Goal: Information Seeking & Learning: Check status

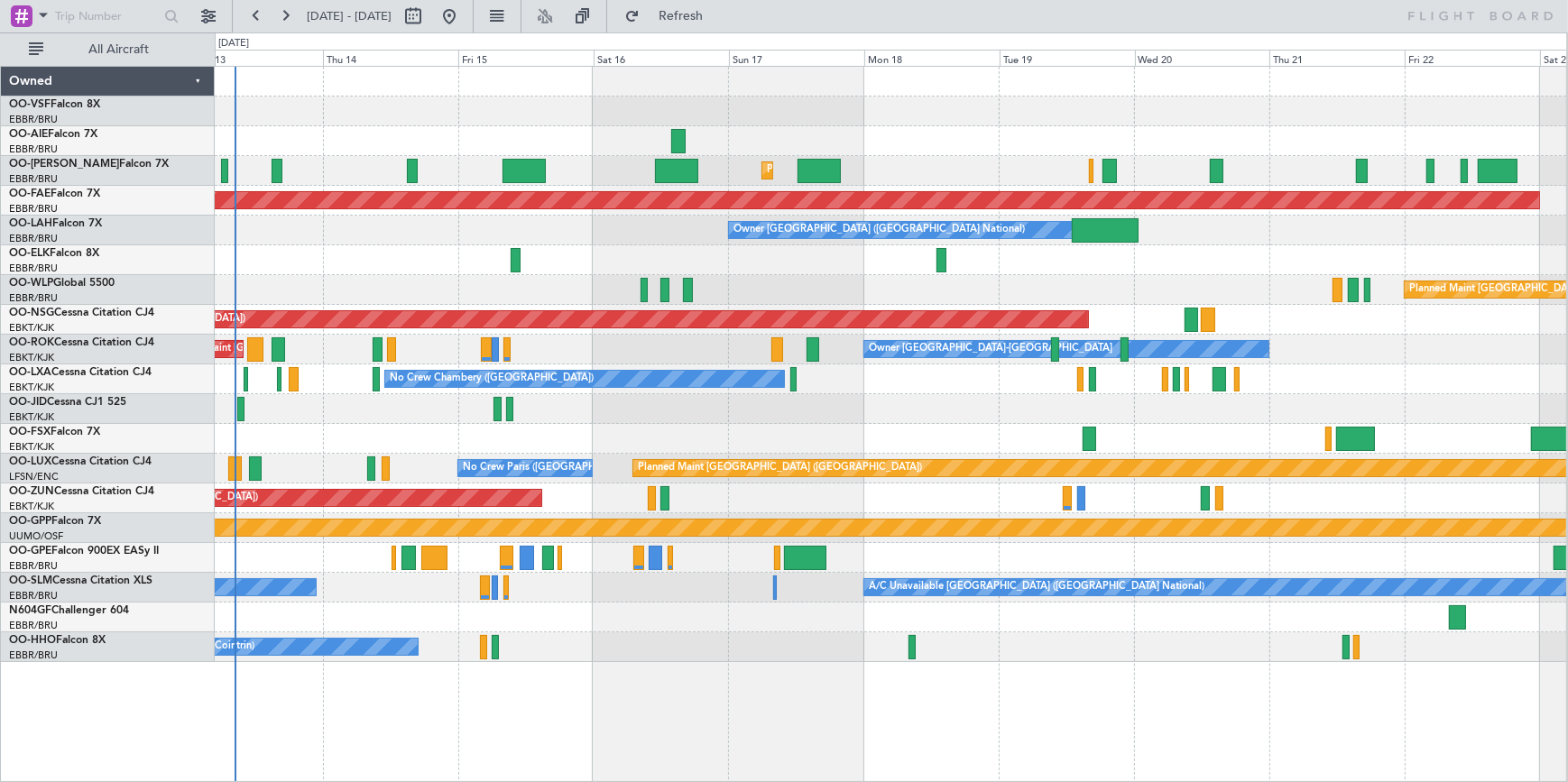
click at [640, 305] on div "Planned Maint [GEOGRAPHIC_DATA] ([GEOGRAPHIC_DATA] National) Planned Maint [GEO…" at bounding box center [889, 364] width 1351 height 595
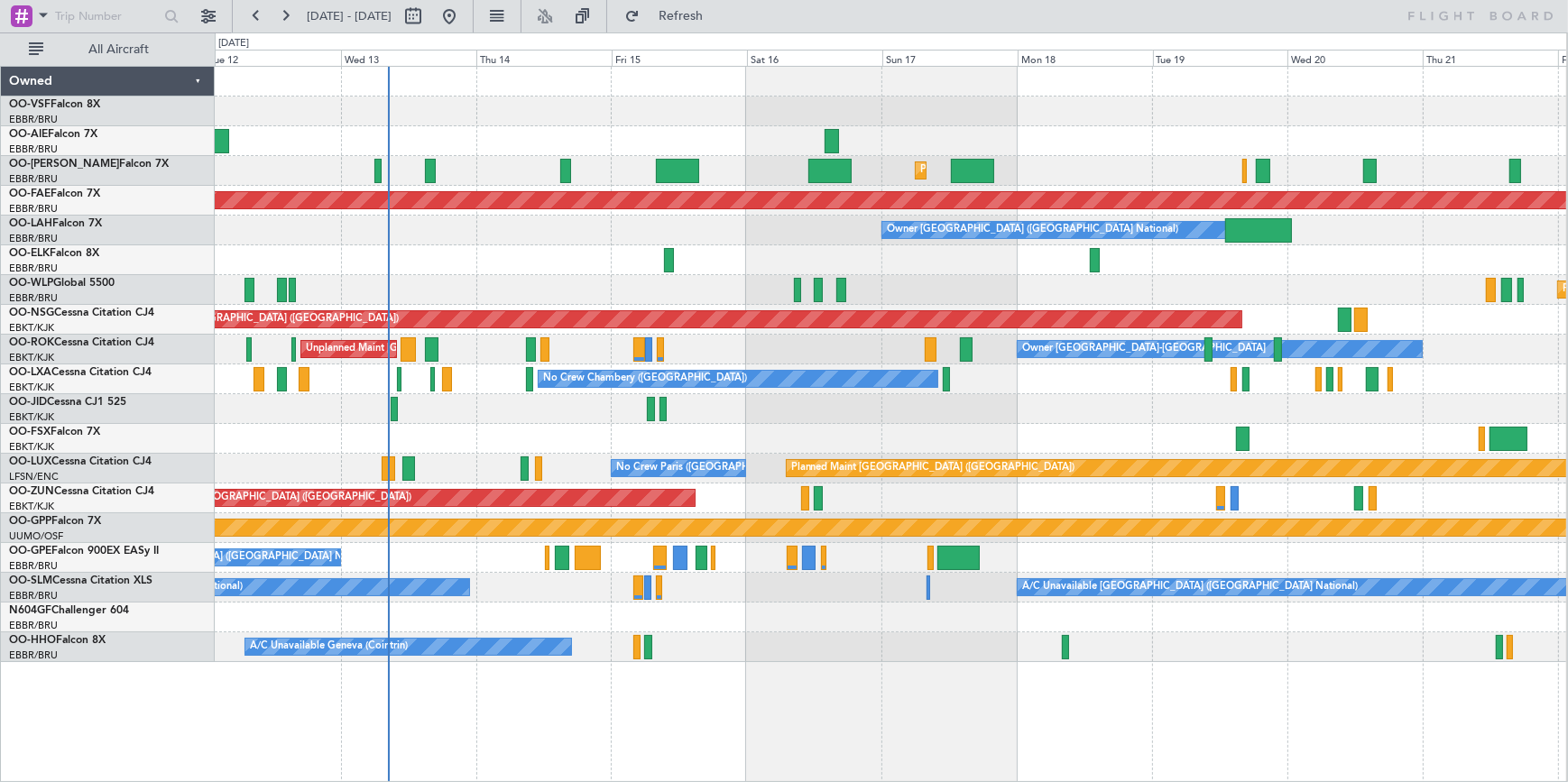
click at [545, 116] on div at bounding box center [889, 112] width 1351 height 30
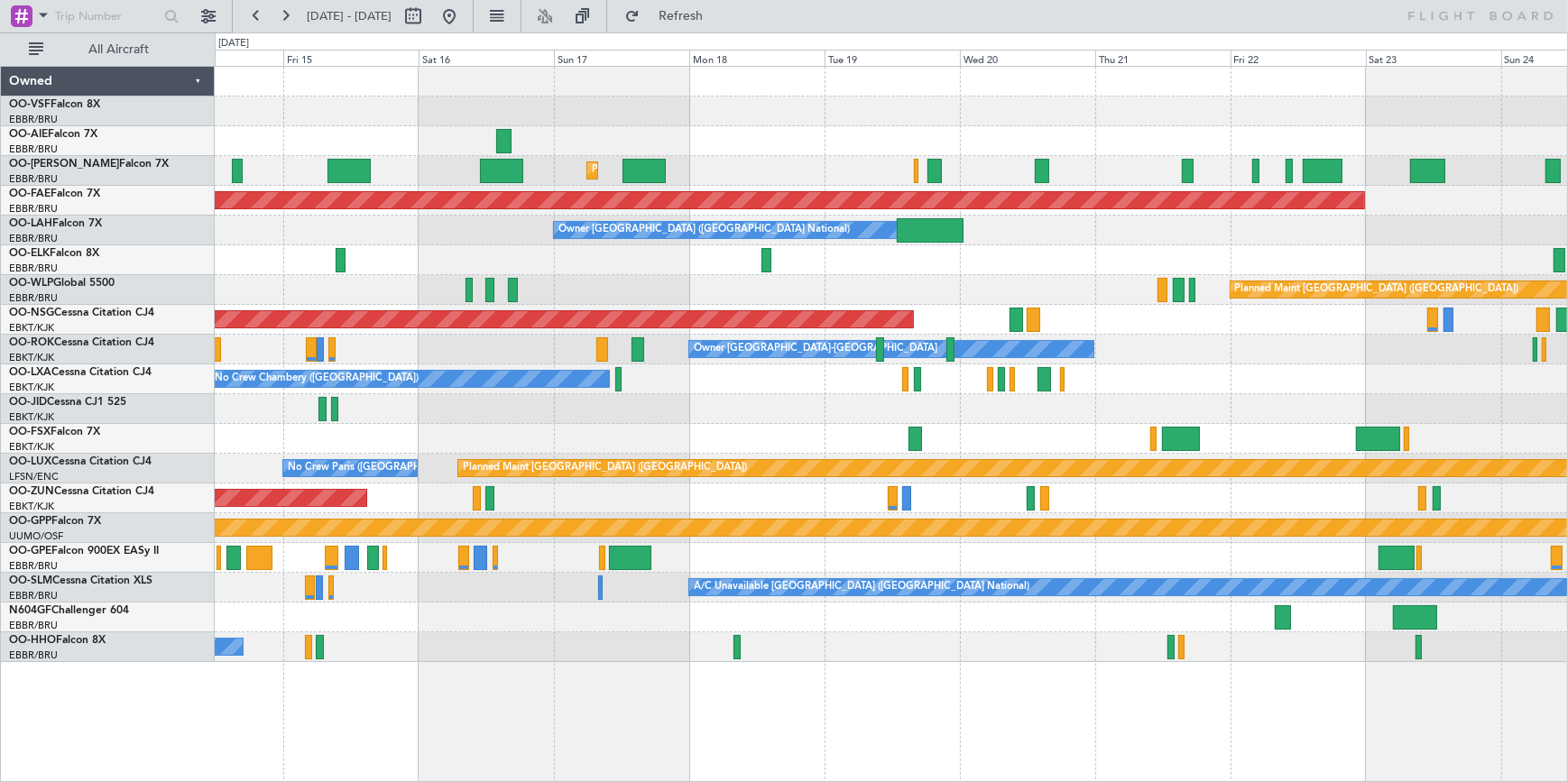
click at [364, 121] on div at bounding box center [890, 112] width 1352 height 30
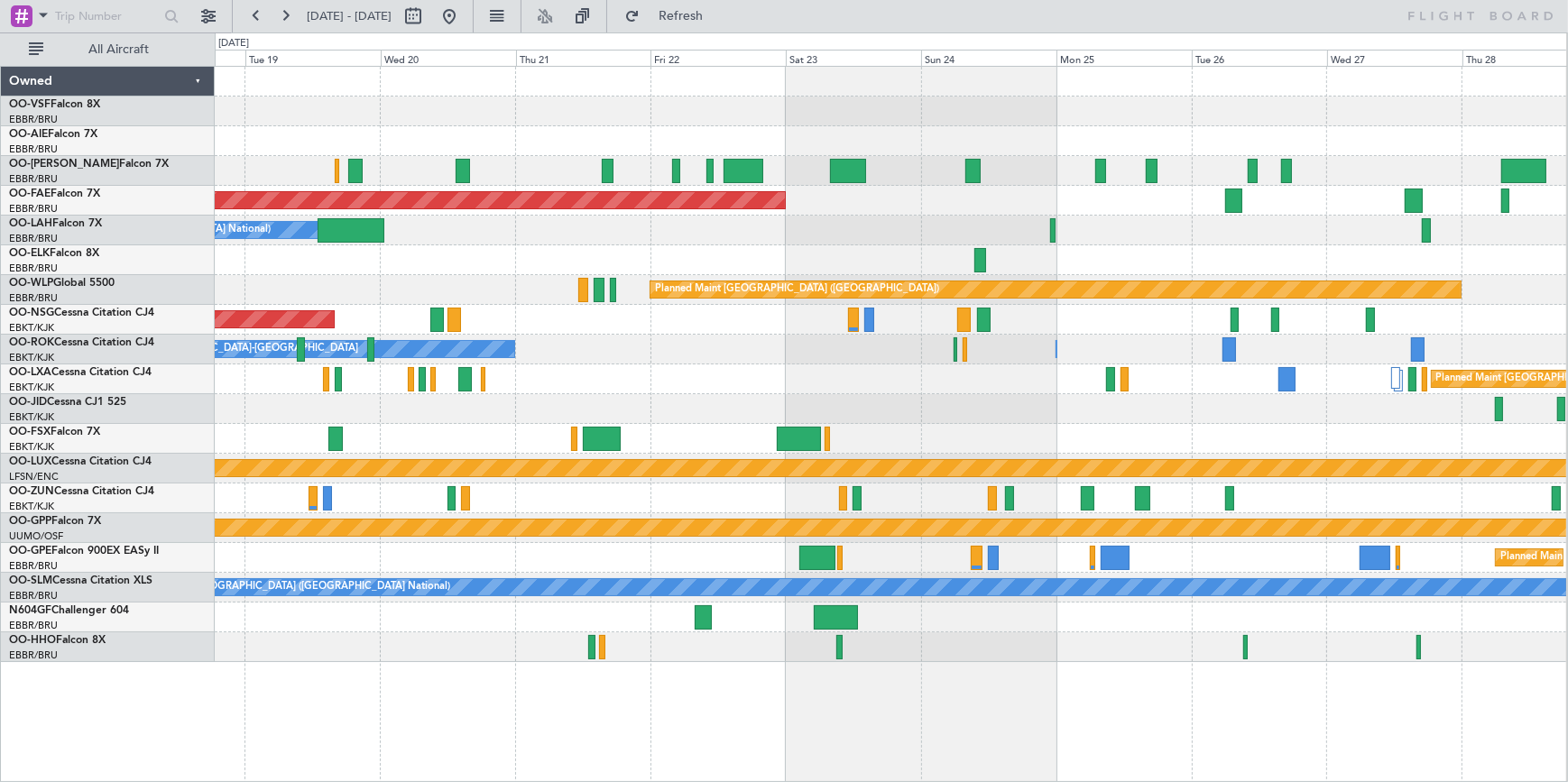
click at [659, 93] on div "Planned Maint [GEOGRAPHIC_DATA] ([GEOGRAPHIC_DATA] National) Planned Maint [GEO…" at bounding box center [889, 364] width 1351 height 595
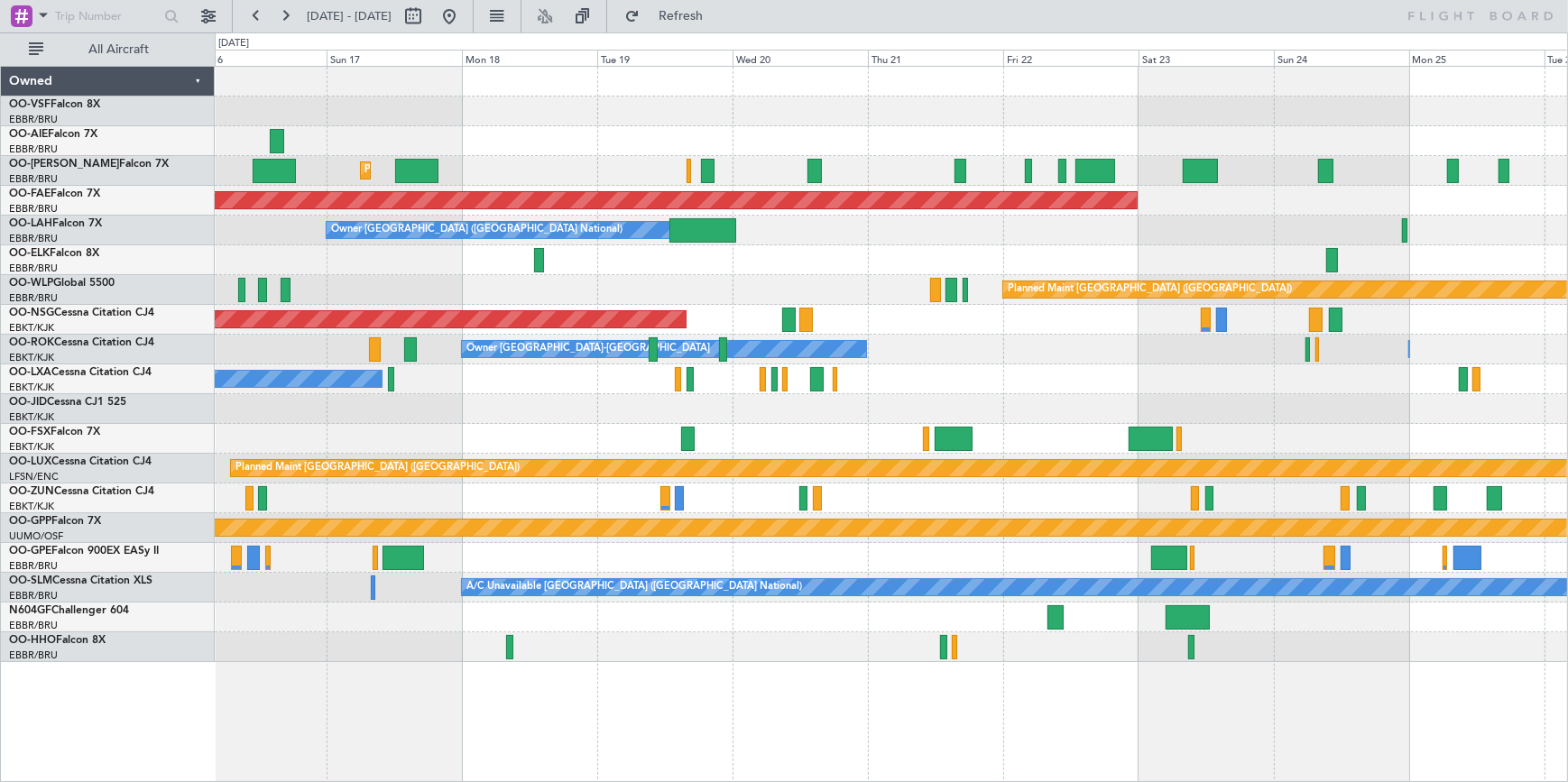
click at [969, 121] on div "Planned Maint [GEOGRAPHIC_DATA] ([GEOGRAPHIC_DATA] National) Planned Maint [GEO…" at bounding box center [890, 364] width 1352 height 595
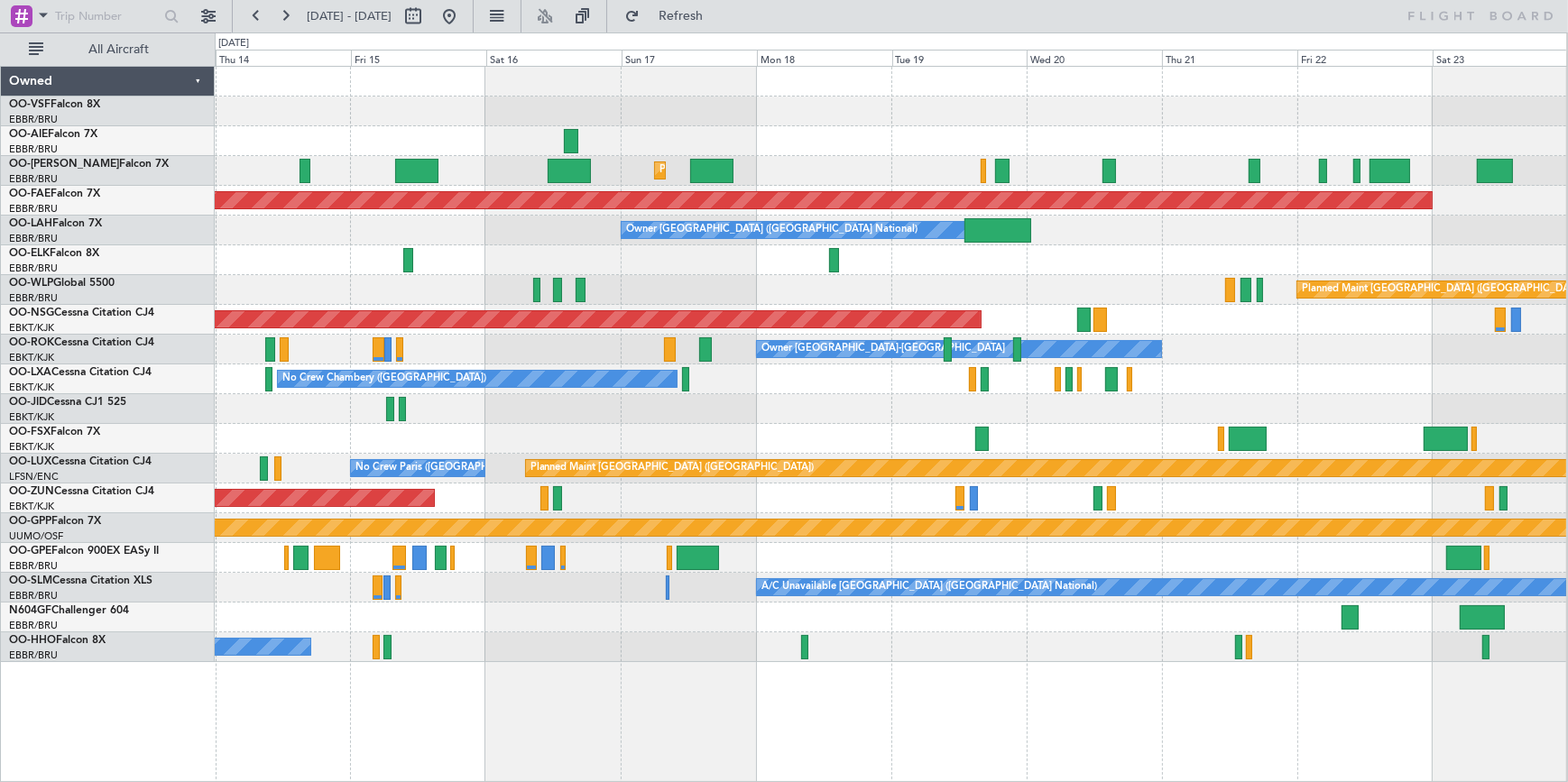
click at [922, 171] on div "Planned Maint [GEOGRAPHIC_DATA] ([GEOGRAPHIC_DATA] National) Planned Maint [GEO…" at bounding box center [889, 364] width 1351 height 595
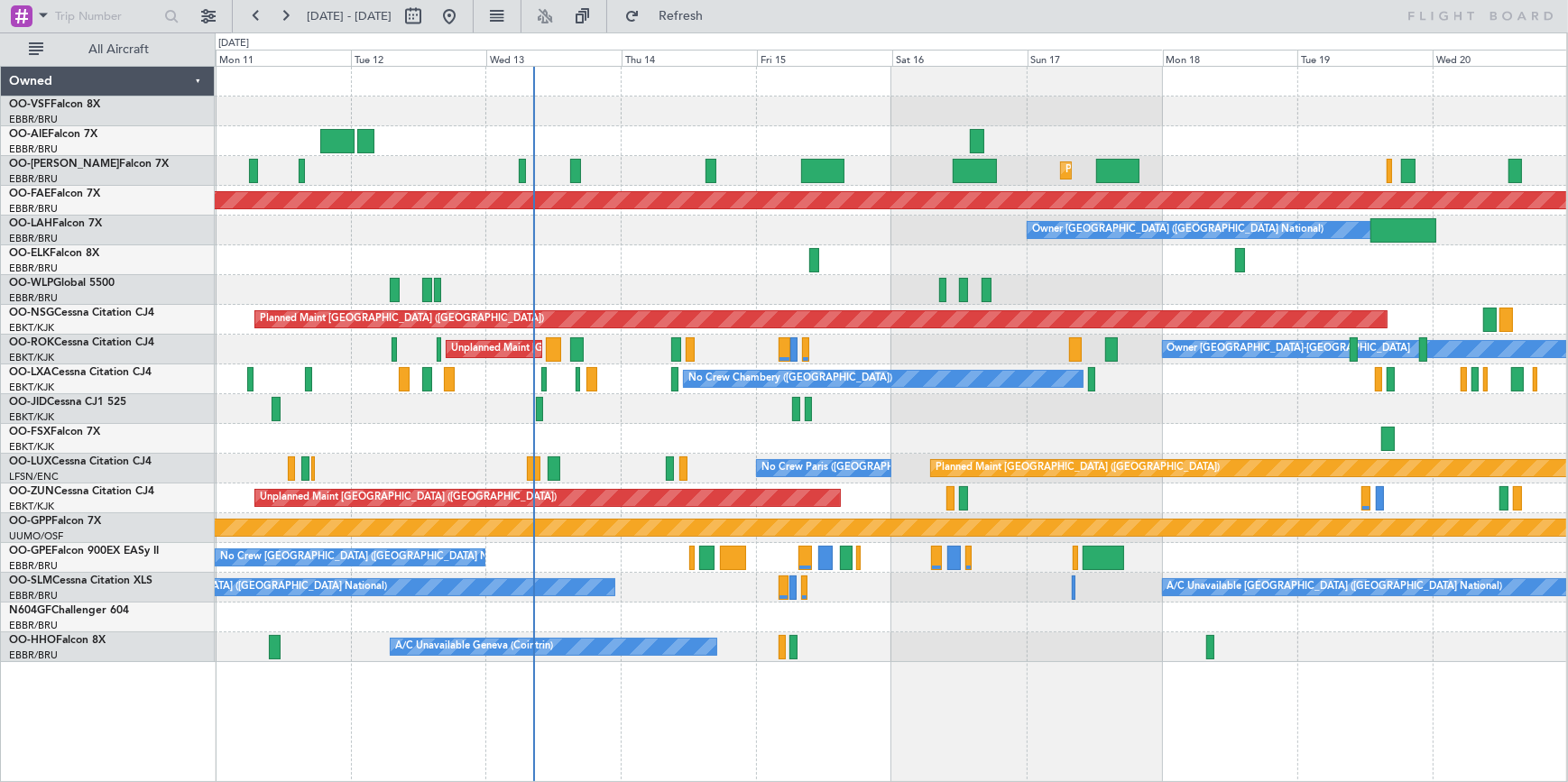
click at [840, 123] on div "Planned Maint [GEOGRAPHIC_DATA] ([GEOGRAPHIC_DATA] National) Unplanned Maint [G…" at bounding box center [889, 364] width 1351 height 595
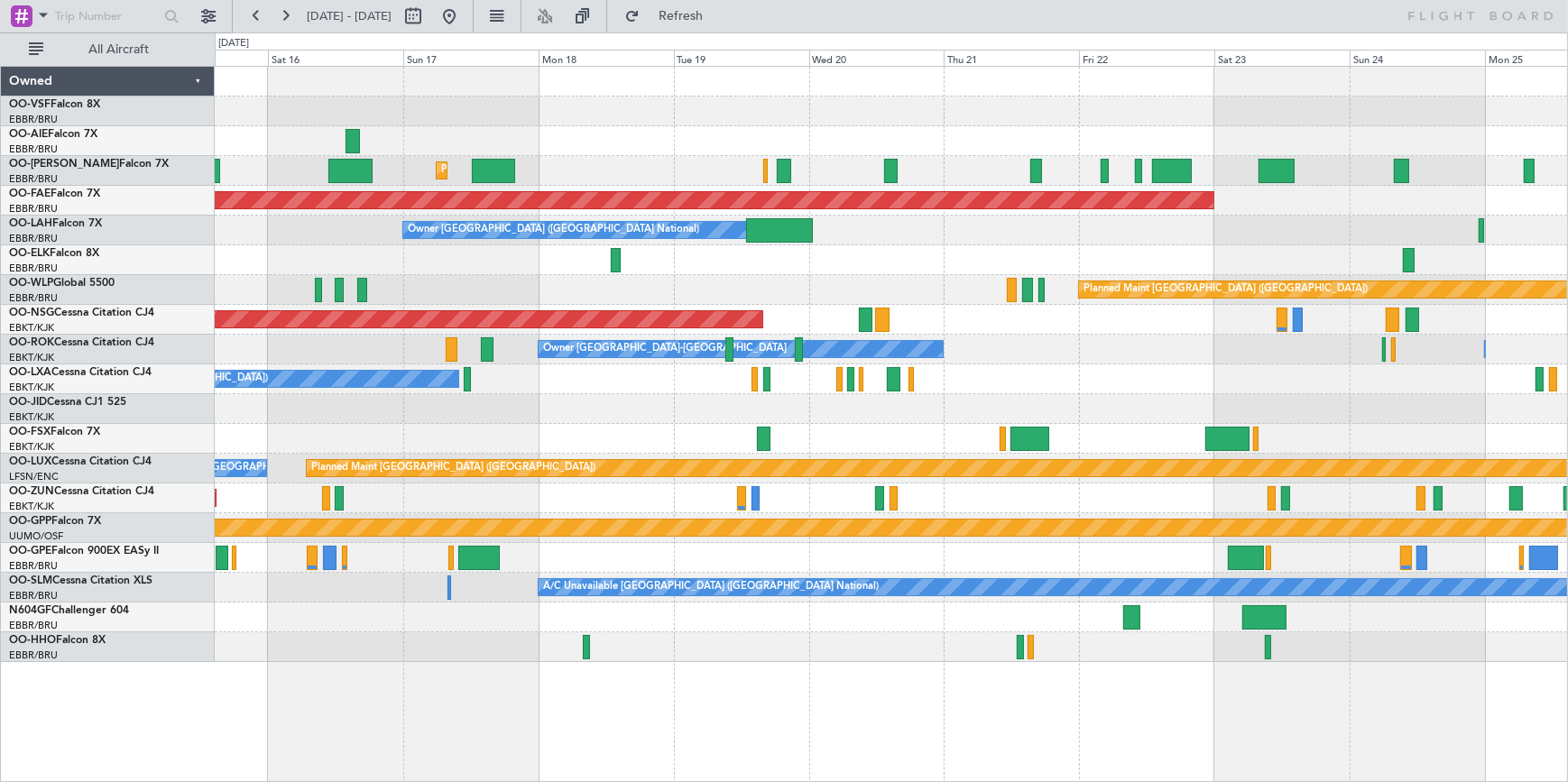
click at [204, 114] on div "Planned Maint [GEOGRAPHIC_DATA] ([GEOGRAPHIC_DATA] National) Planned Maint [GEO…" at bounding box center [784, 407] width 1568 height 749
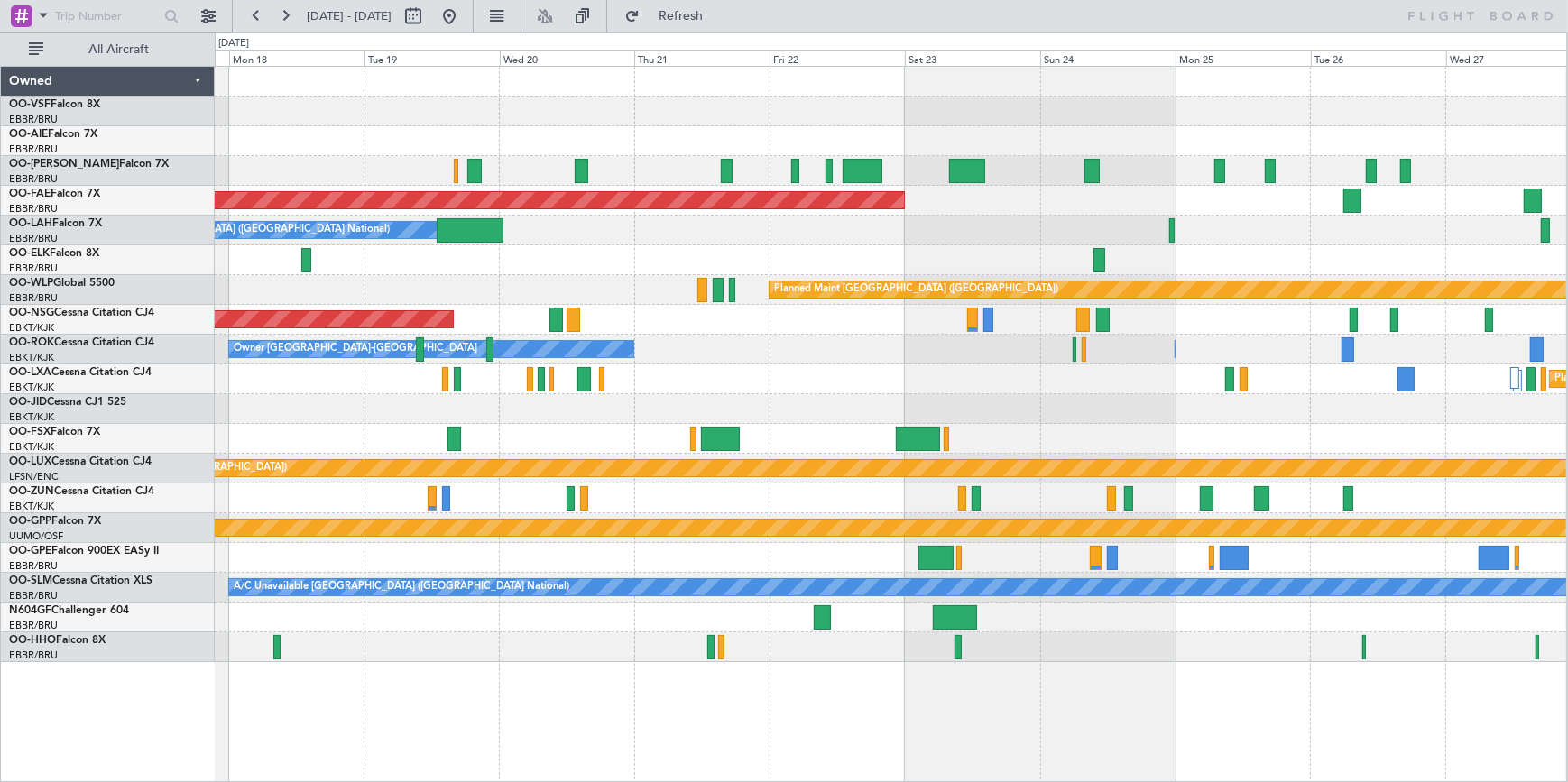
click at [326, 134] on div at bounding box center [889, 141] width 1351 height 30
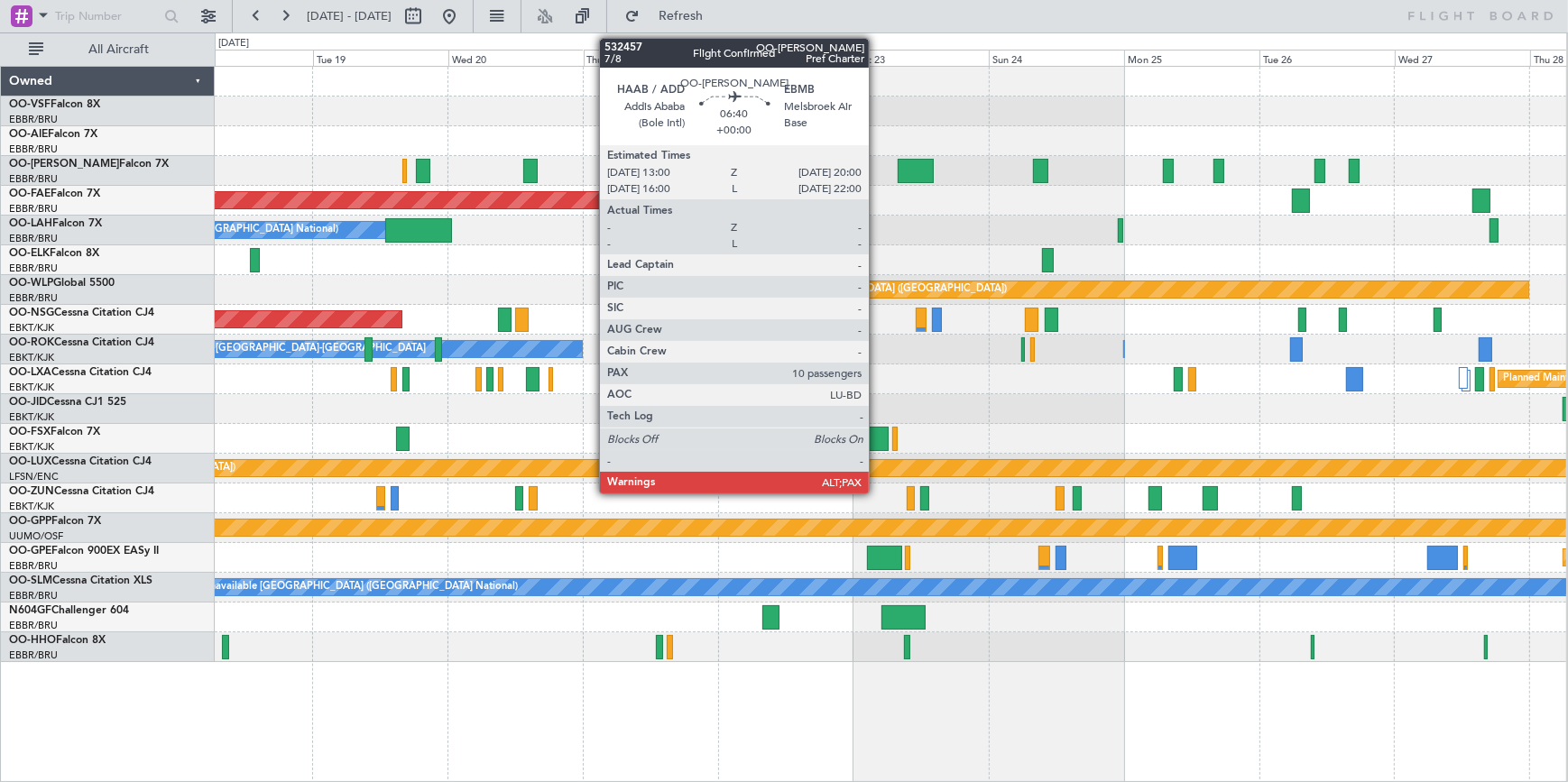
click at [791, 159] on div at bounding box center [810, 171] width 39 height 24
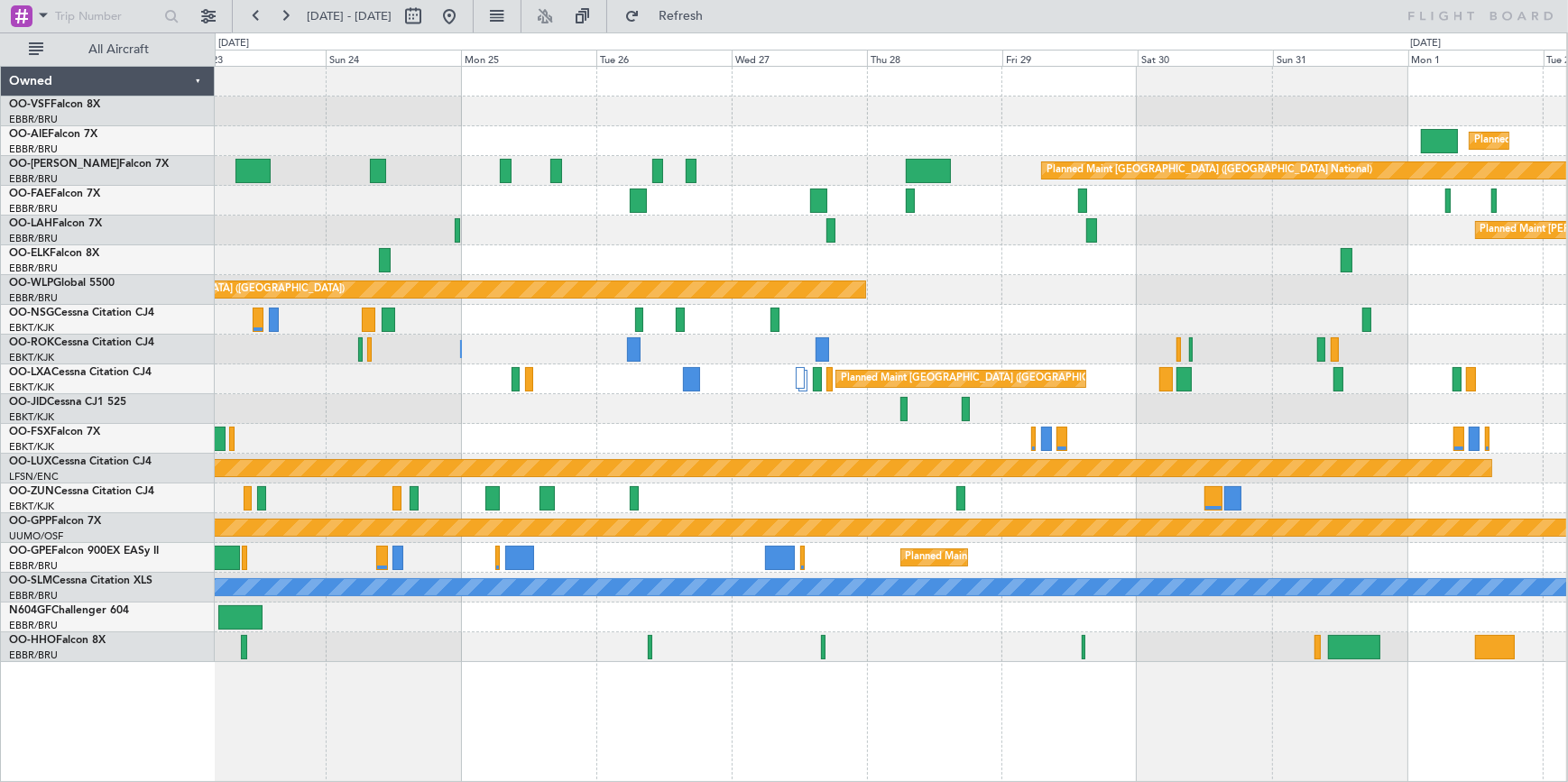
click at [725, 140] on div "Planned Maint [GEOGRAPHIC_DATA] ([GEOGRAPHIC_DATA]) Planned Maint [GEOGRAPHIC_D…" at bounding box center [889, 364] width 1351 height 595
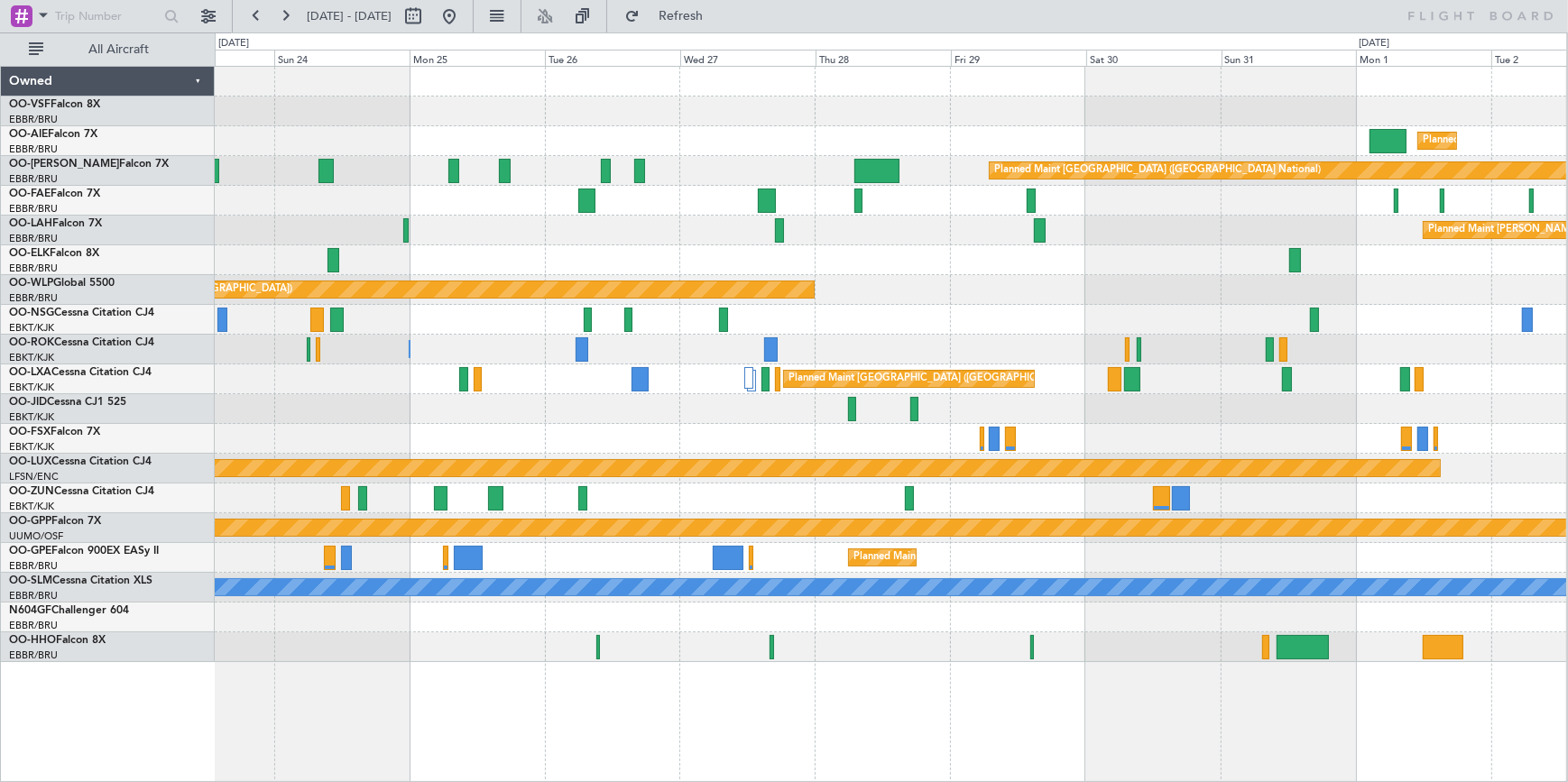
click at [1167, 99] on div at bounding box center [889, 112] width 1351 height 30
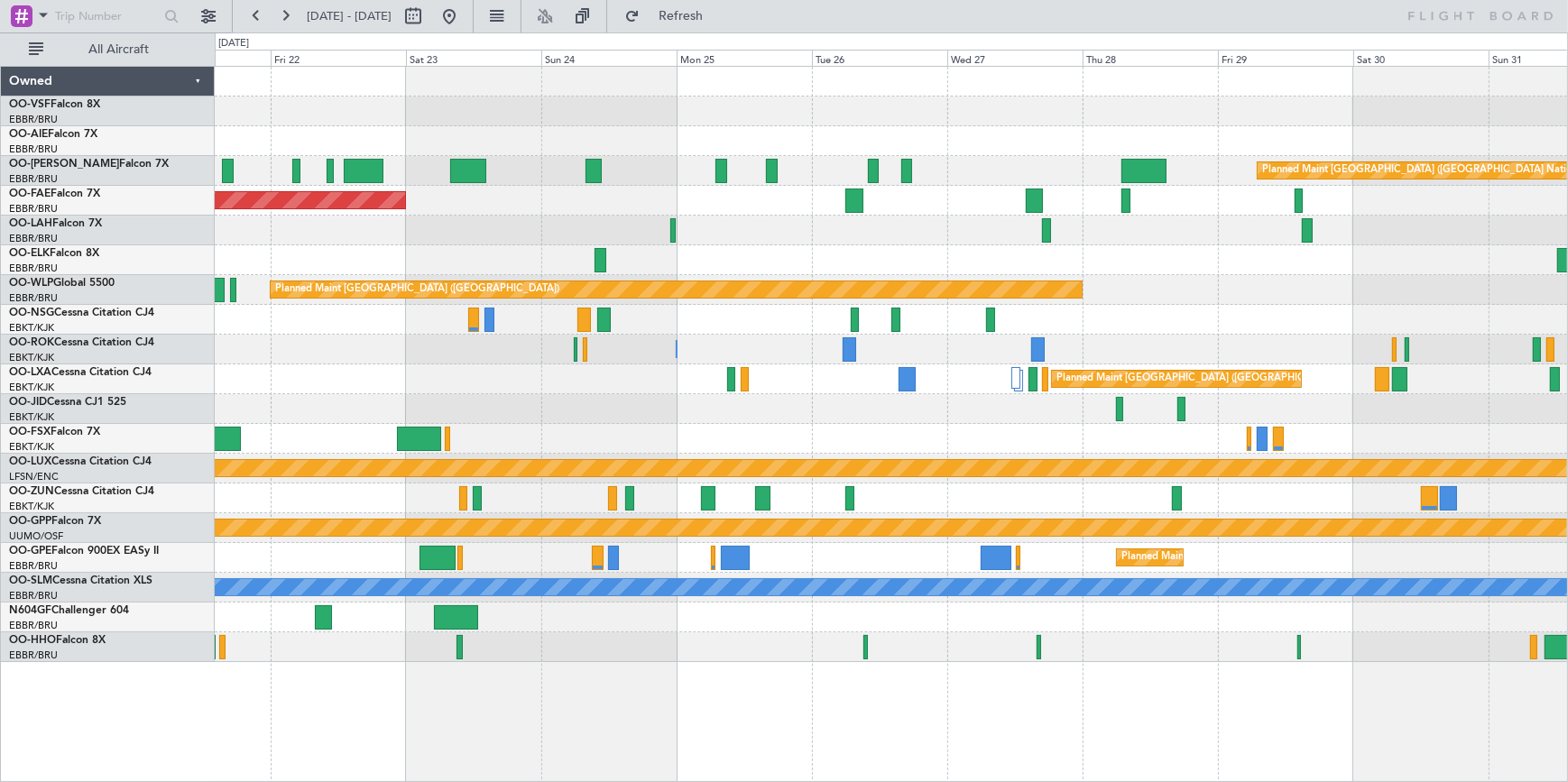
click at [883, 117] on div at bounding box center [890, 112] width 1352 height 30
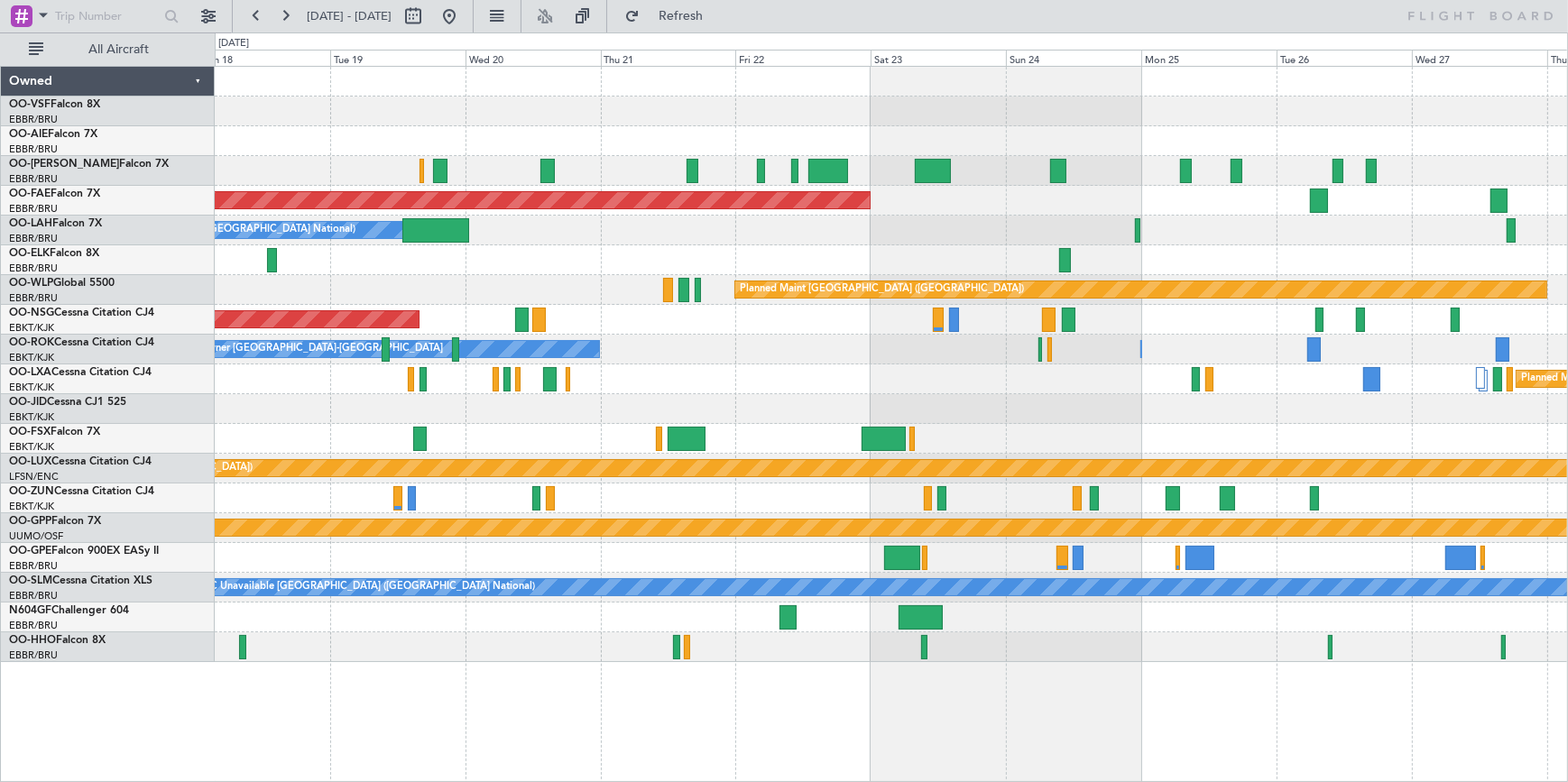
click at [919, 119] on div at bounding box center [890, 112] width 1352 height 30
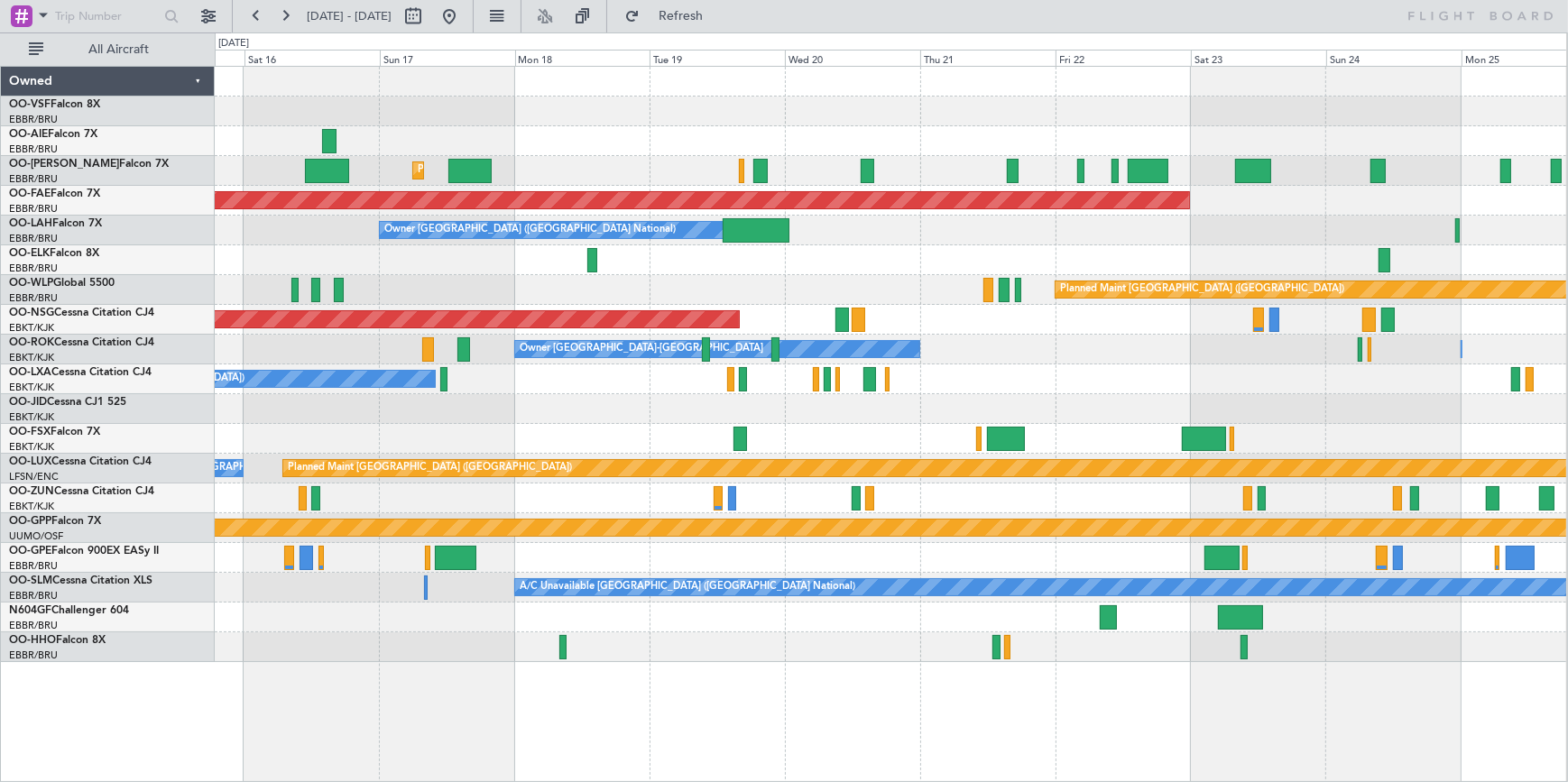
click at [882, 132] on div at bounding box center [889, 141] width 1351 height 30
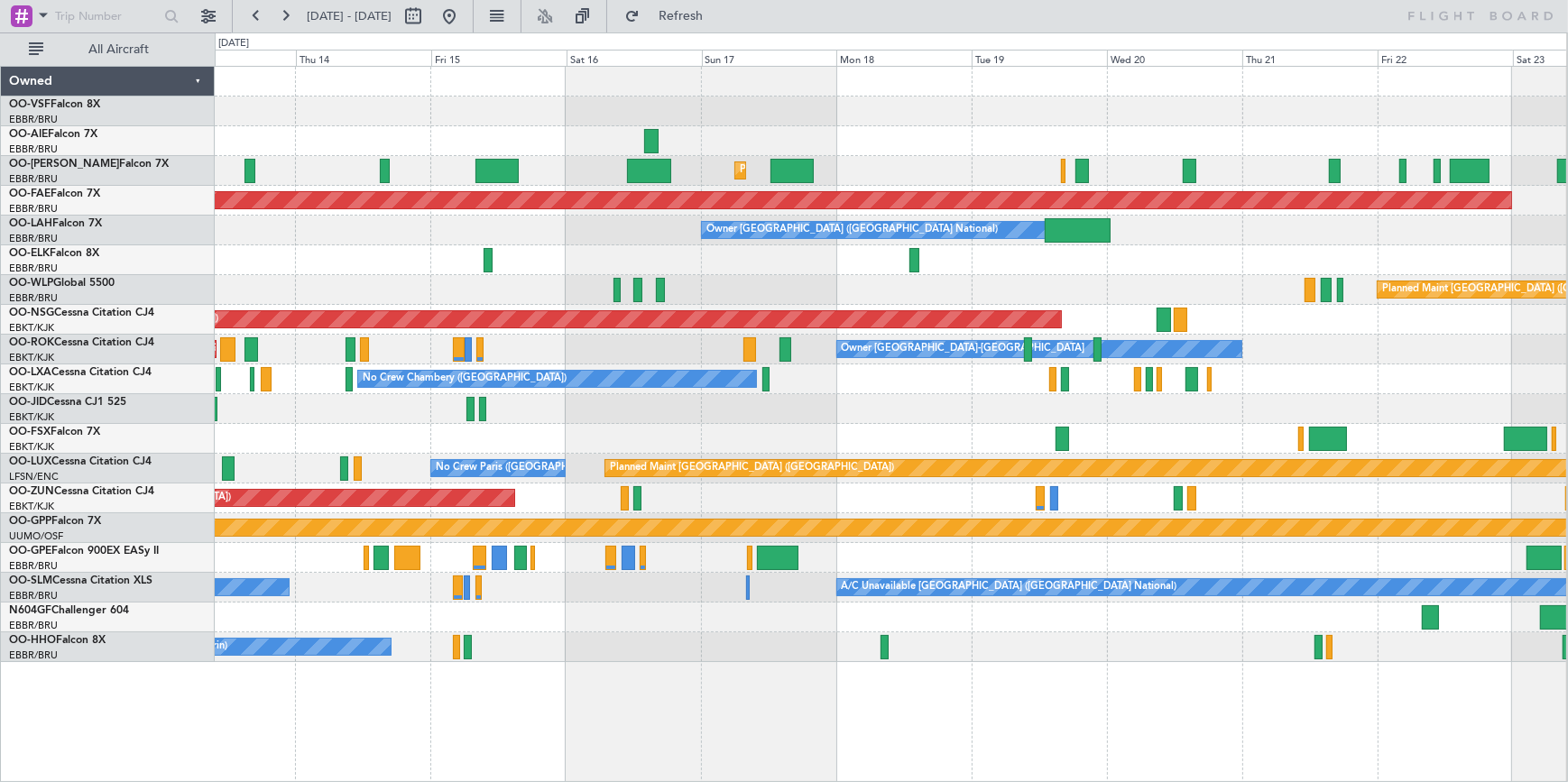
click at [870, 131] on div at bounding box center [889, 141] width 1351 height 30
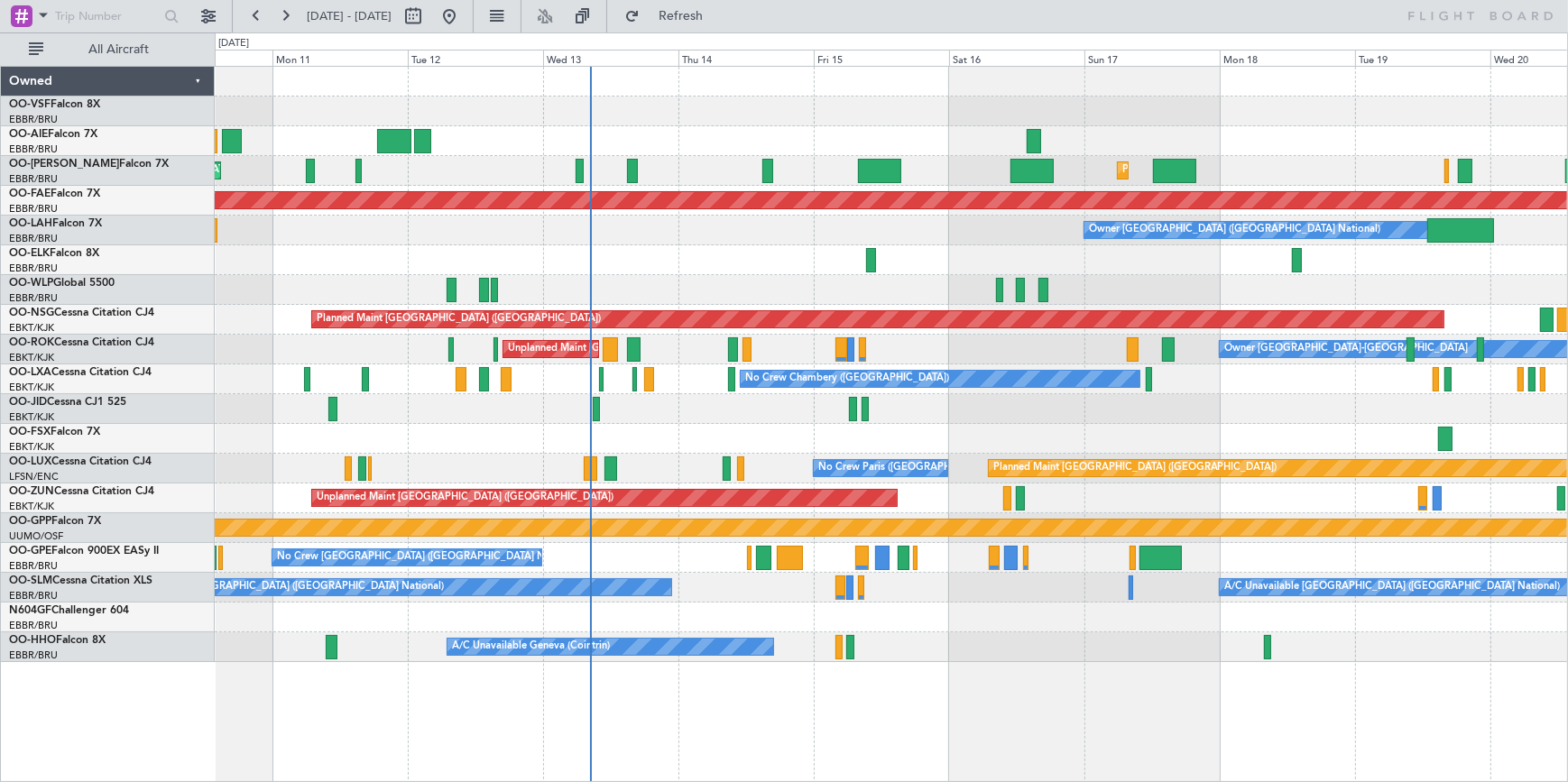
click at [614, 116] on div at bounding box center [890, 112] width 1352 height 30
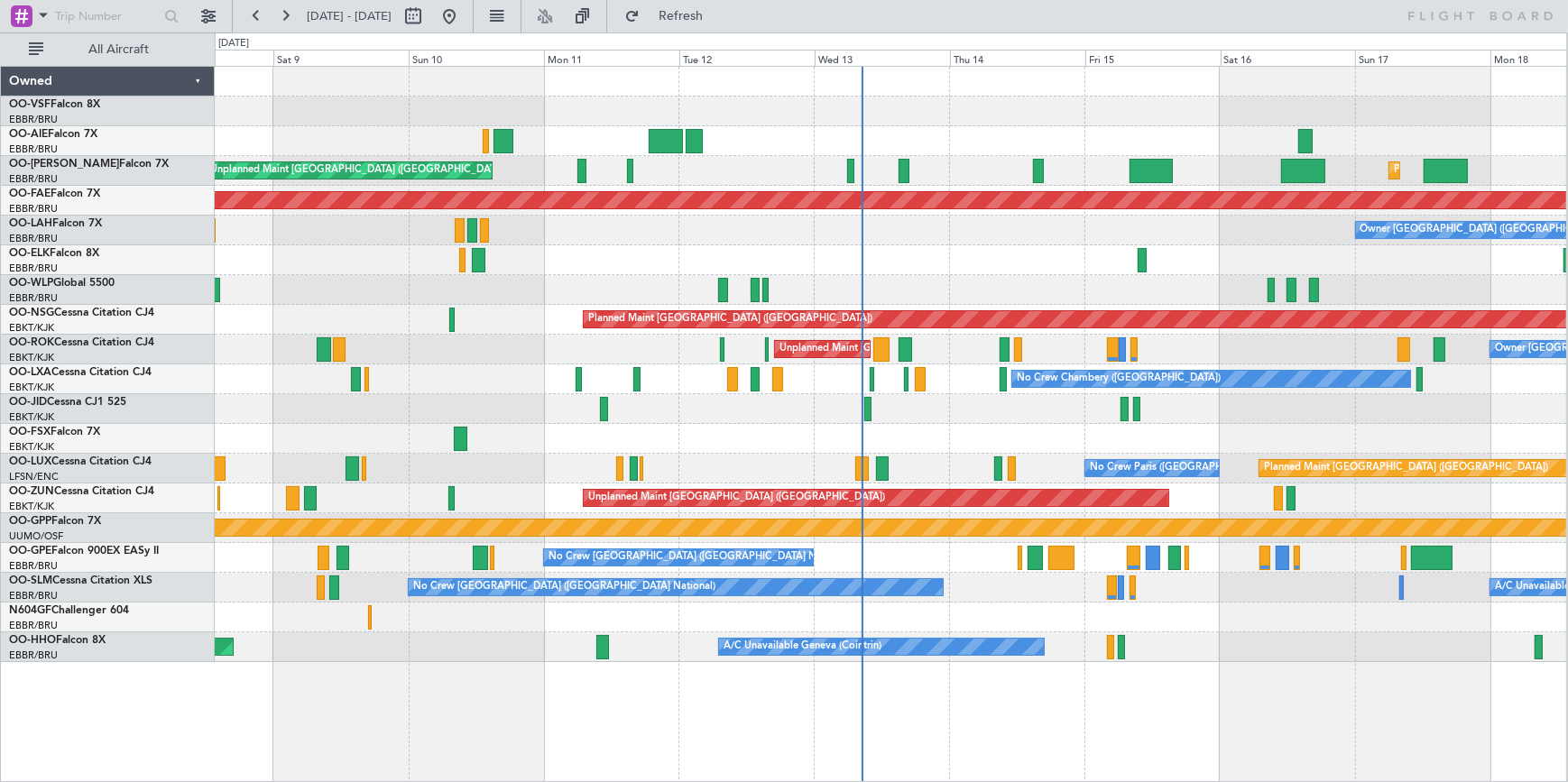
click at [983, 97] on div "Planned Maint [GEOGRAPHIC_DATA] ([GEOGRAPHIC_DATA] National) Unplanned Maint [G…" at bounding box center [889, 364] width 1351 height 595
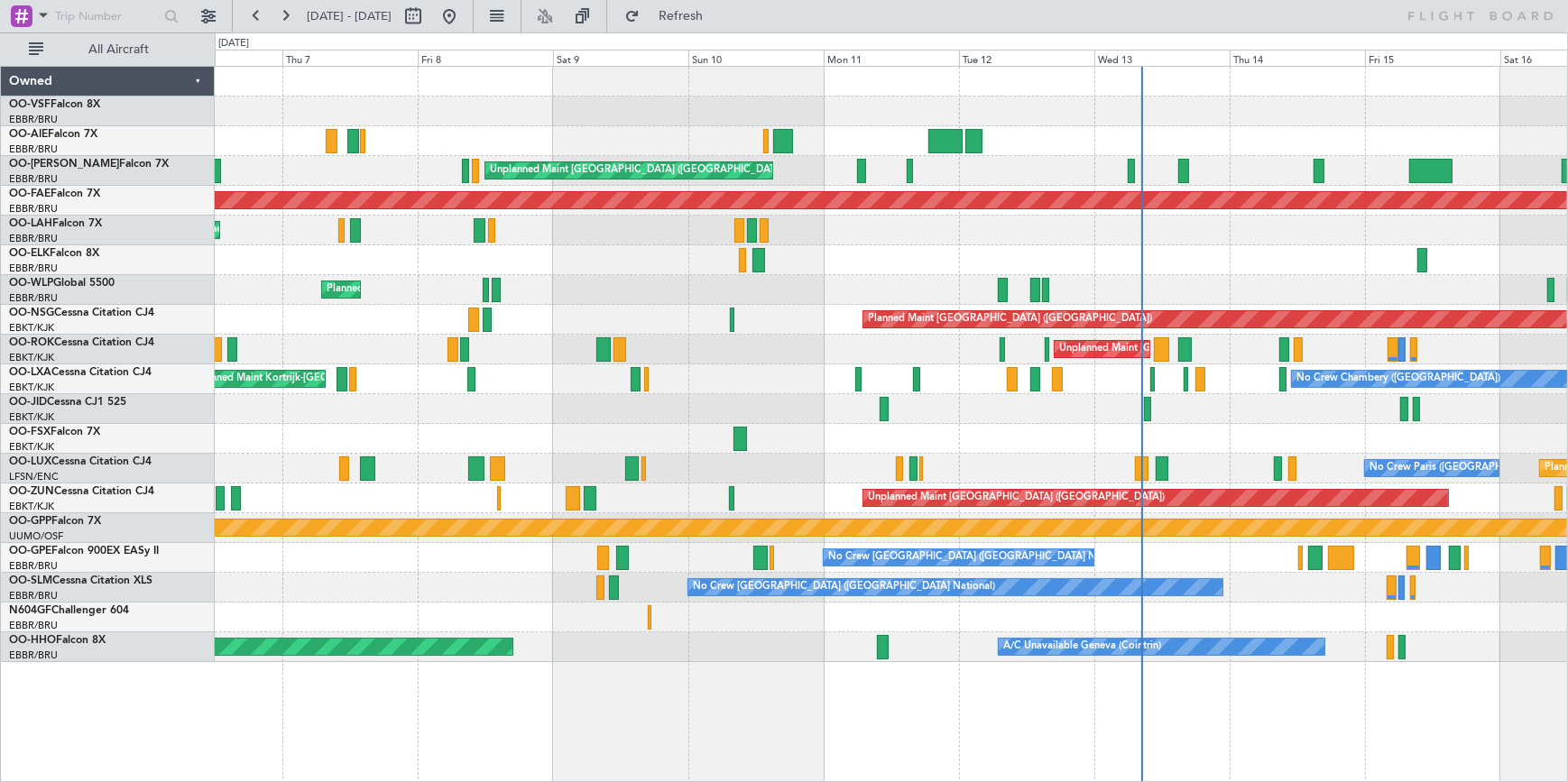
click at [990, 97] on div at bounding box center [890, 112] width 1352 height 30
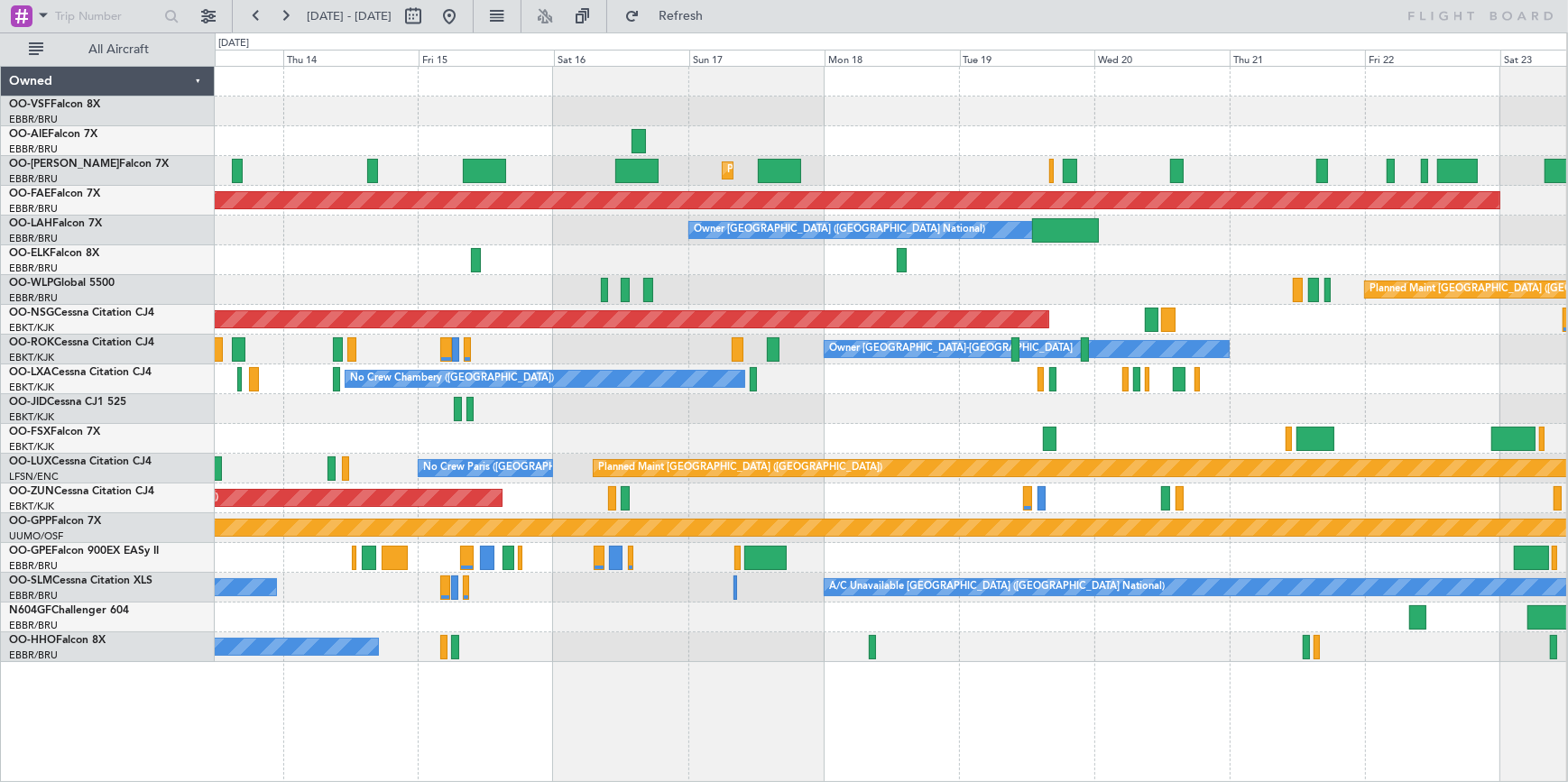
click at [606, 151] on div at bounding box center [889, 141] width 1351 height 30
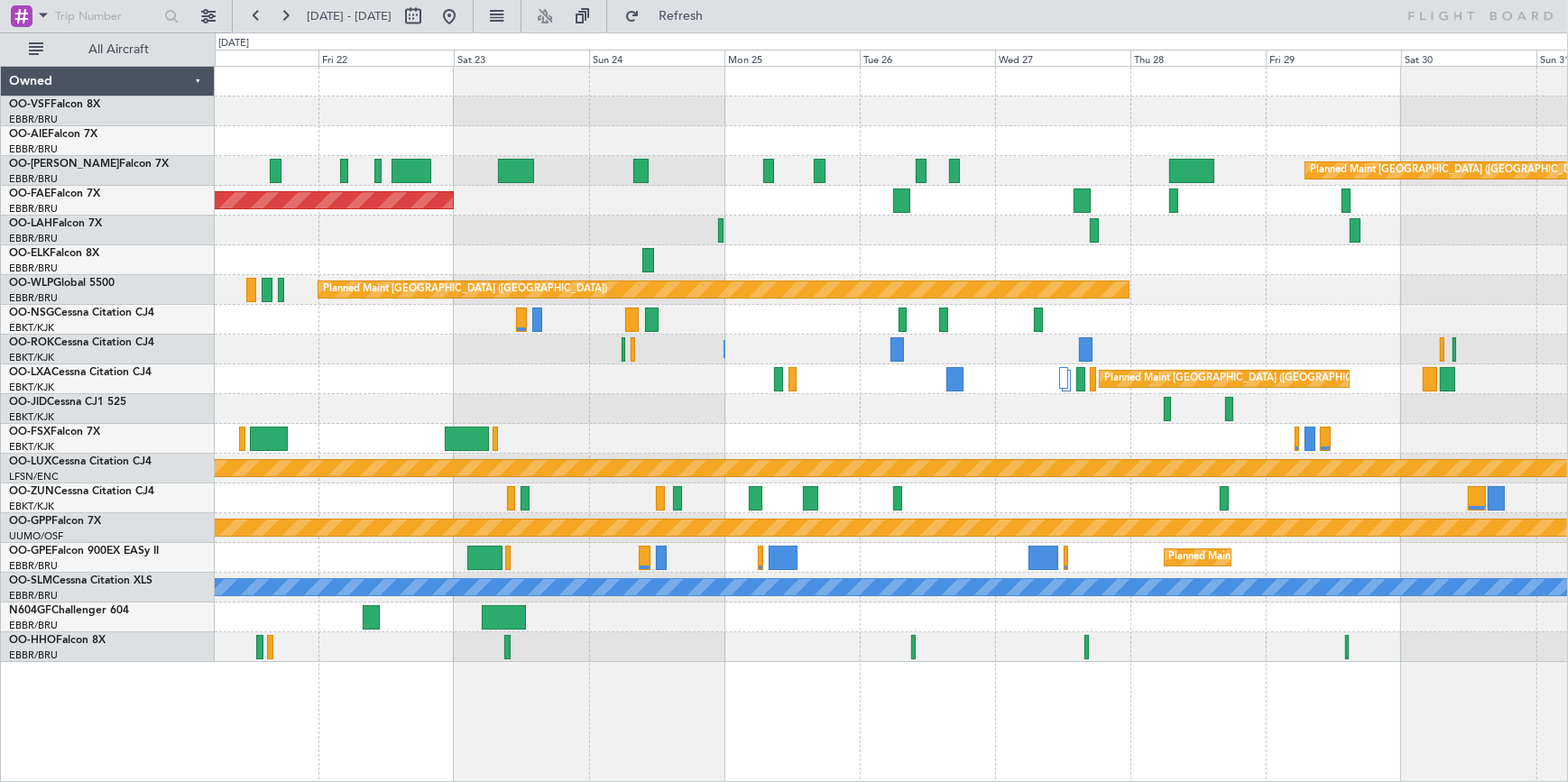
click at [616, 123] on div "Planned Maint [GEOGRAPHIC_DATA] ([GEOGRAPHIC_DATA]) Planned Maint [GEOGRAPHIC_D…" at bounding box center [890, 364] width 1352 height 595
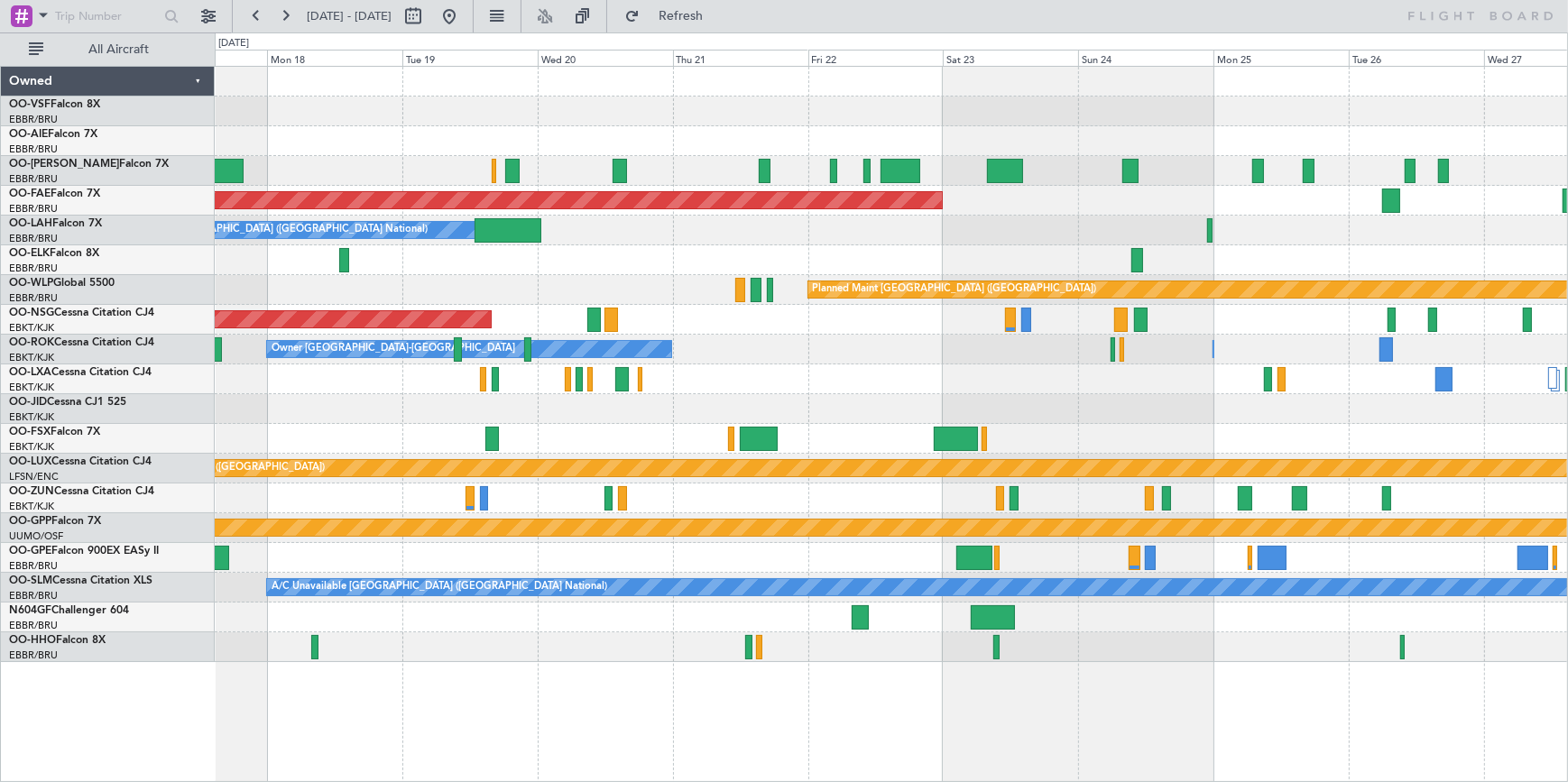
click at [1061, 107] on div at bounding box center [890, 112] width 1352 height 30
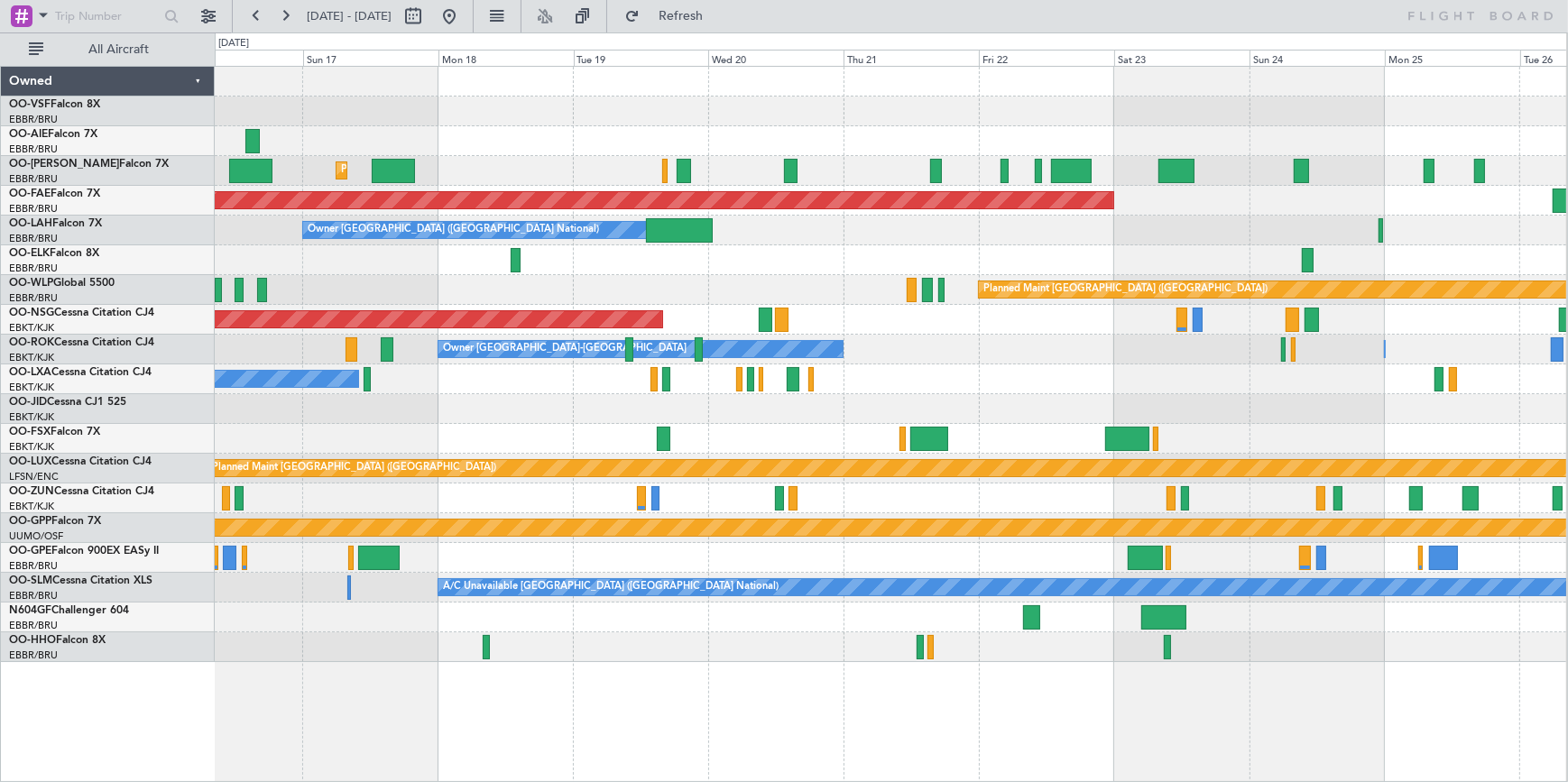
click at [995, 100] on div at bounding box center [889, 112] width 1351 height 30
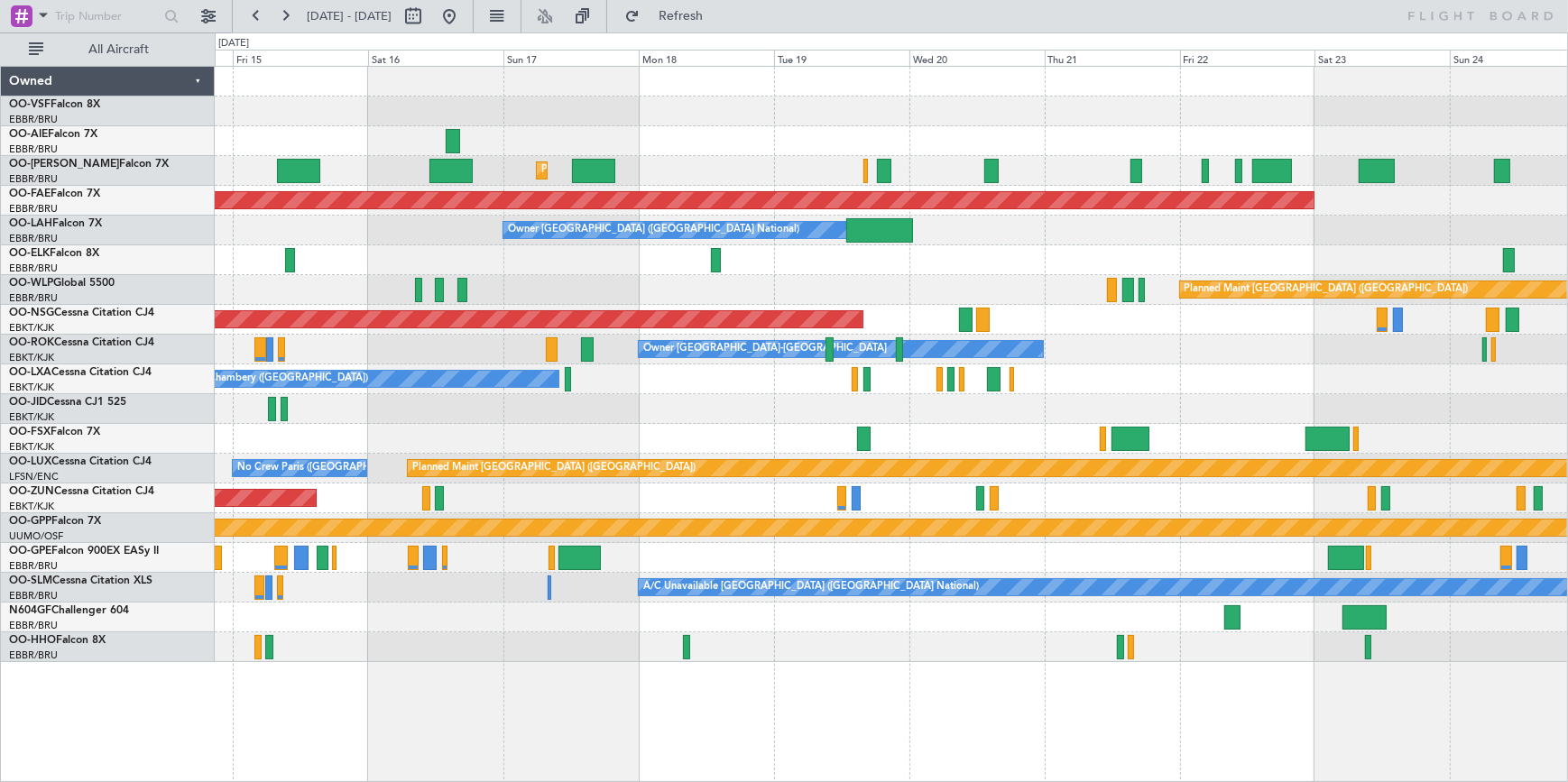
click at [709, 139] on div at bounding box center [890, 141] width 1352 height 30
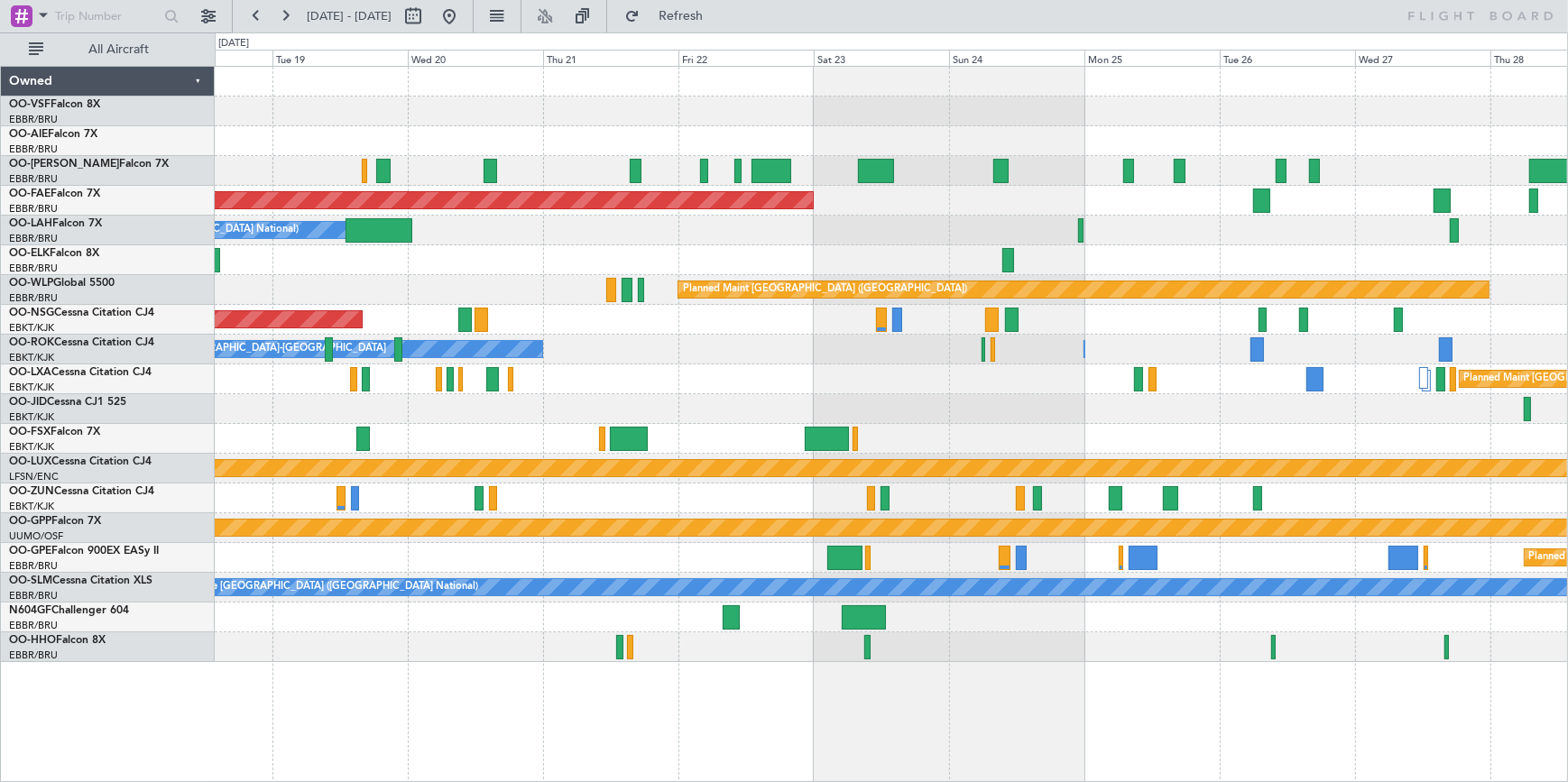
click at [701, 89] on div at bounding box center [890, 82] width 1352 height 30
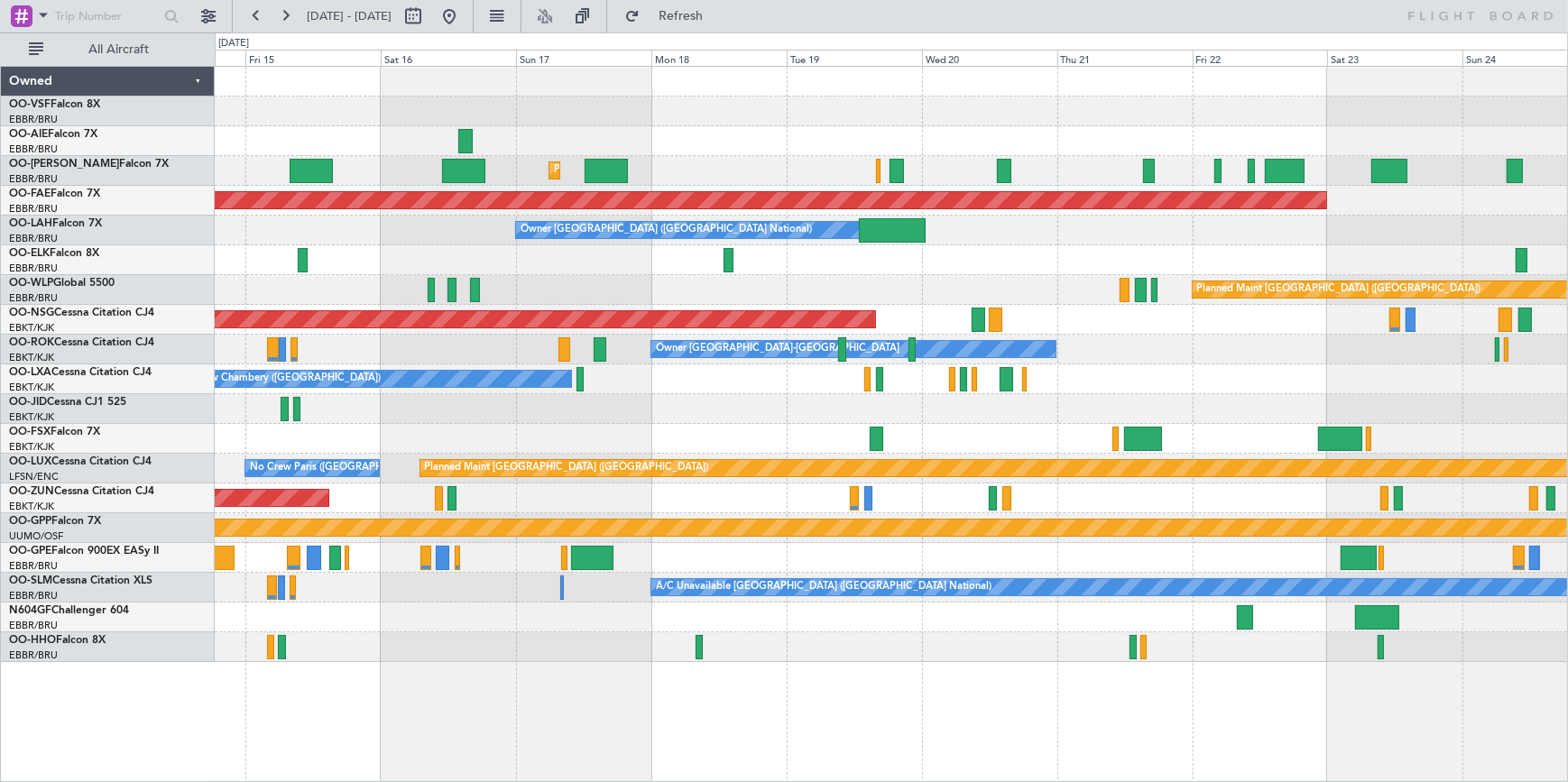
click at [1043, 310] on div "Planned Maint [GEOGRAPHIC_DATA] ([GEOGRAPHIC_DATA] National) Planned Maint [GEO…" at bounding box center [890, 364] width 1352 height 595
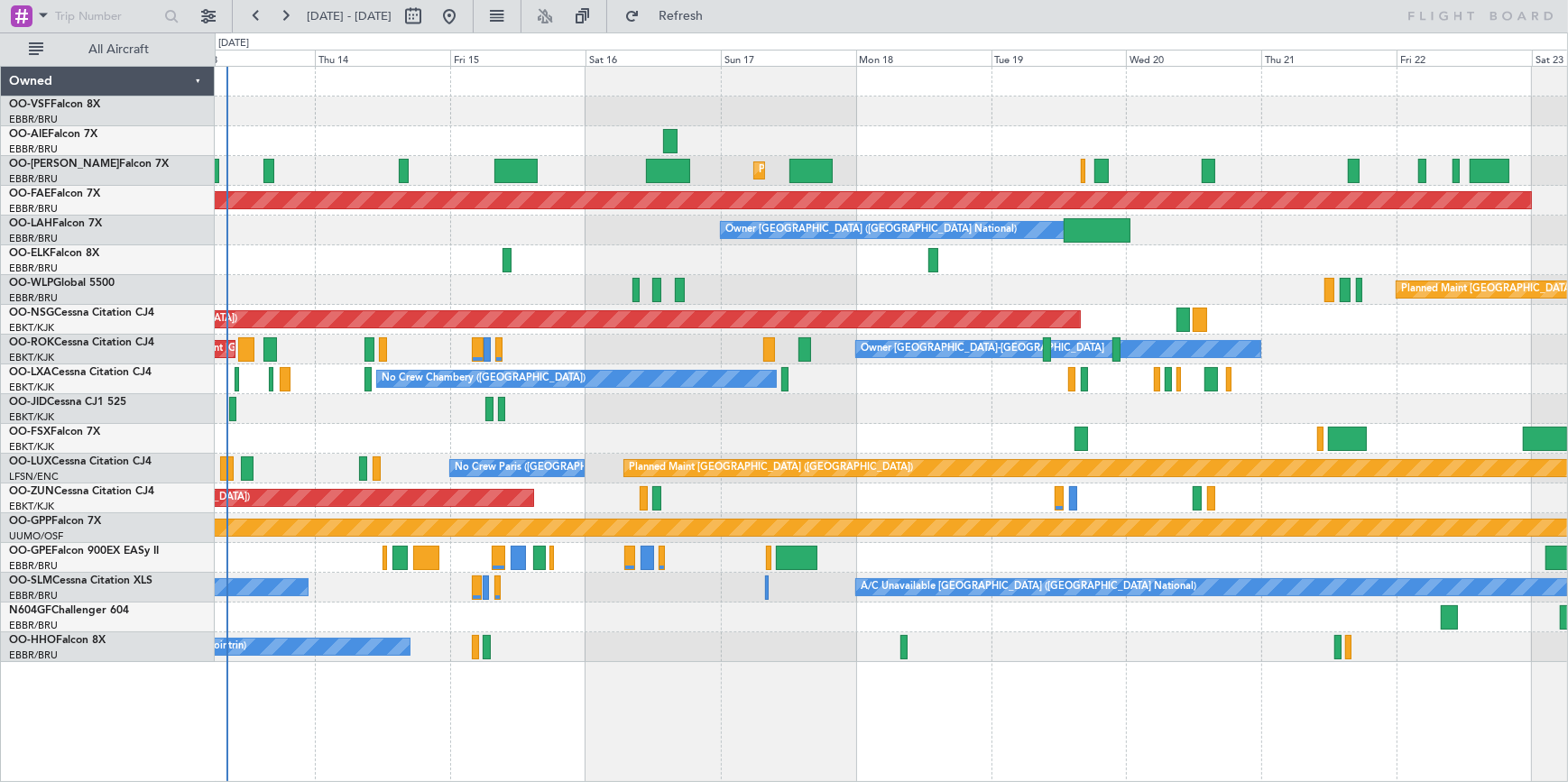
click at [1145, 285] on div "Planned Maint [GEOGRAPHIC_DATA] ([GEOGRAPHIC_DATA])" at bounding box center [890, 290] width 1352 height 30
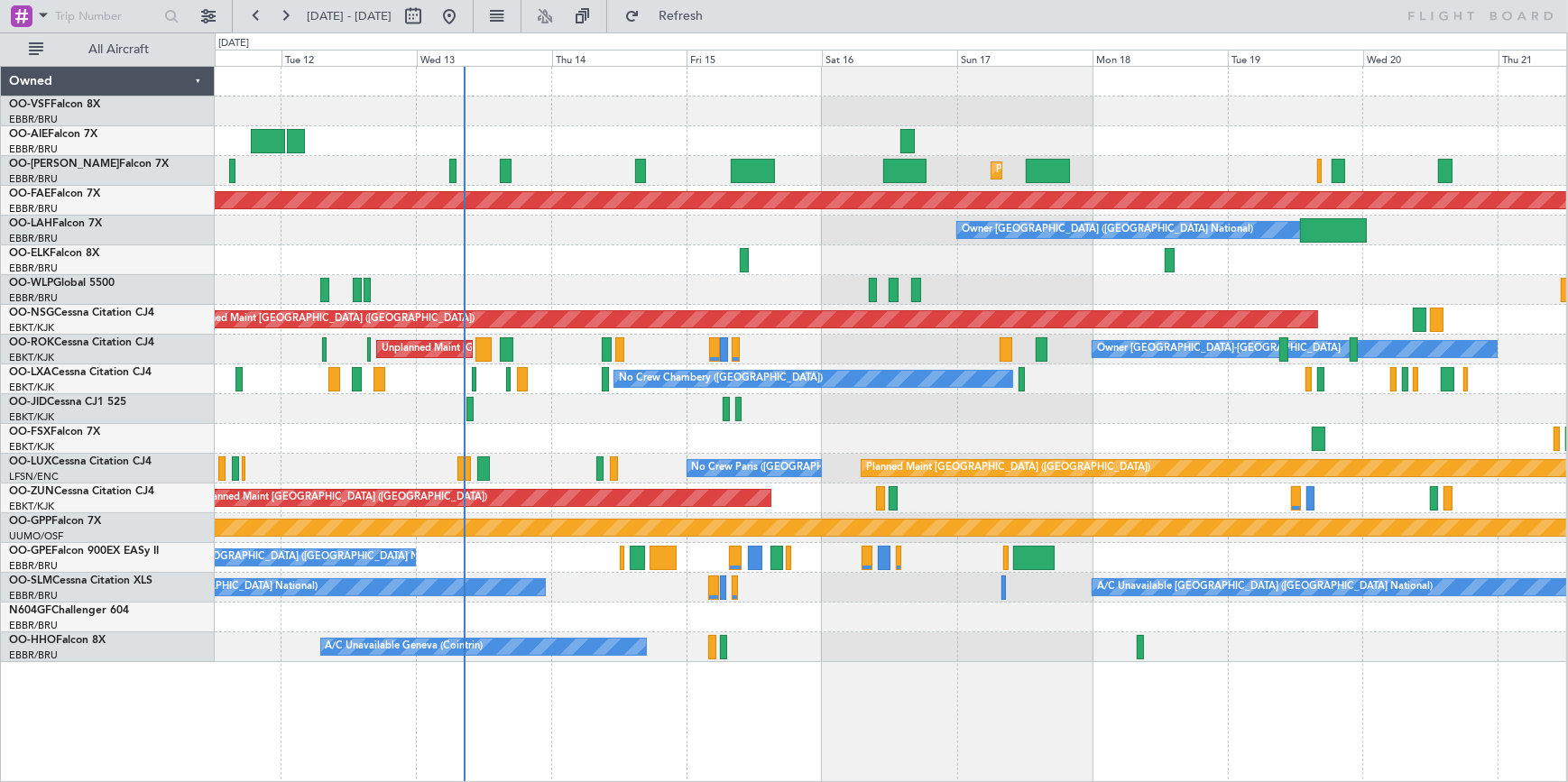
click at [821, 270] on div at bounding box center [889, 260] width 1351 height 30
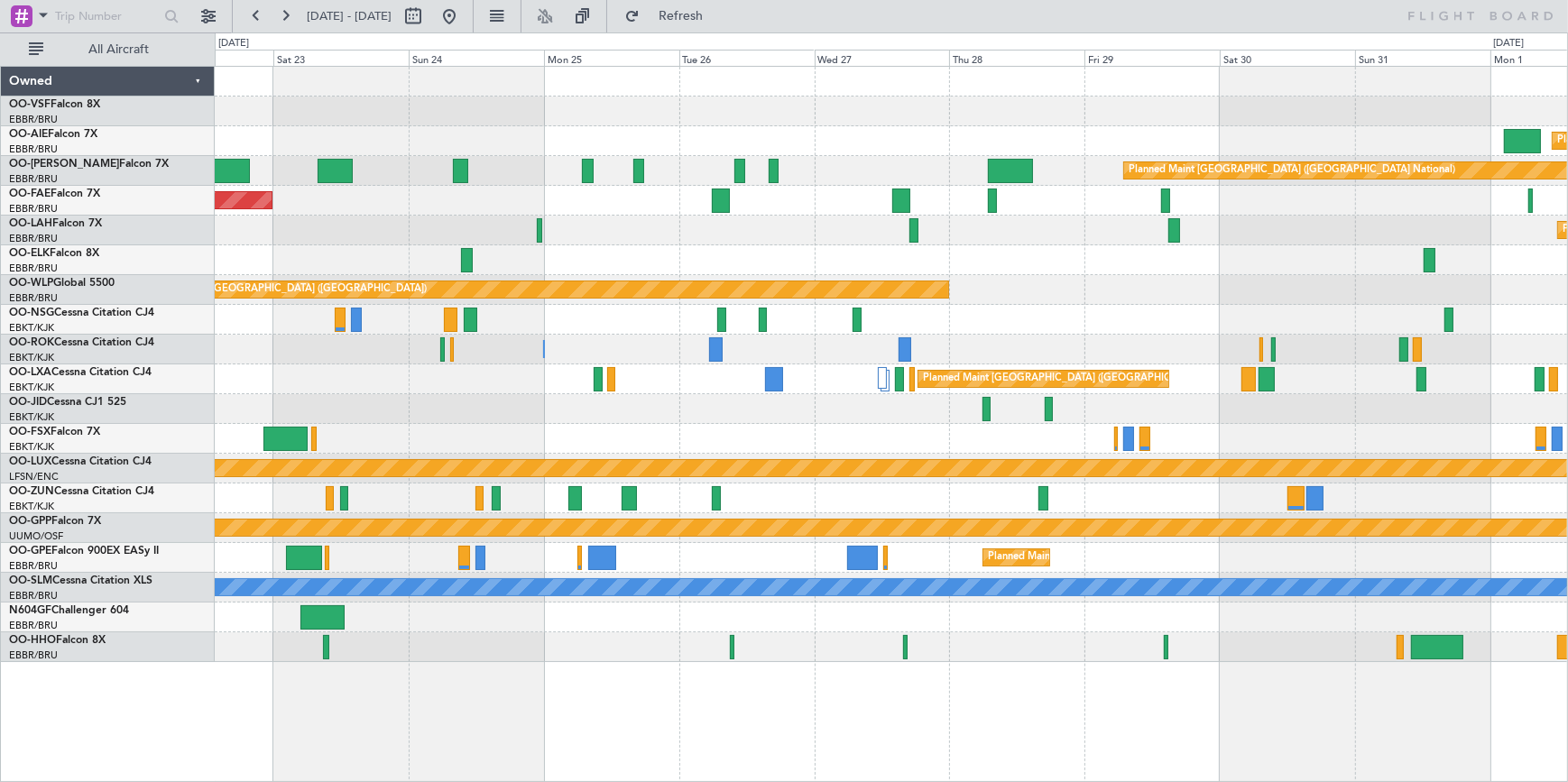
click at [660, 548] on div "Planned Maint [GEOGRAPHIC_DATA] ([GEOGRAPHIC_DATA] National)" at bounding box center [890, 558] width 1352 height 30
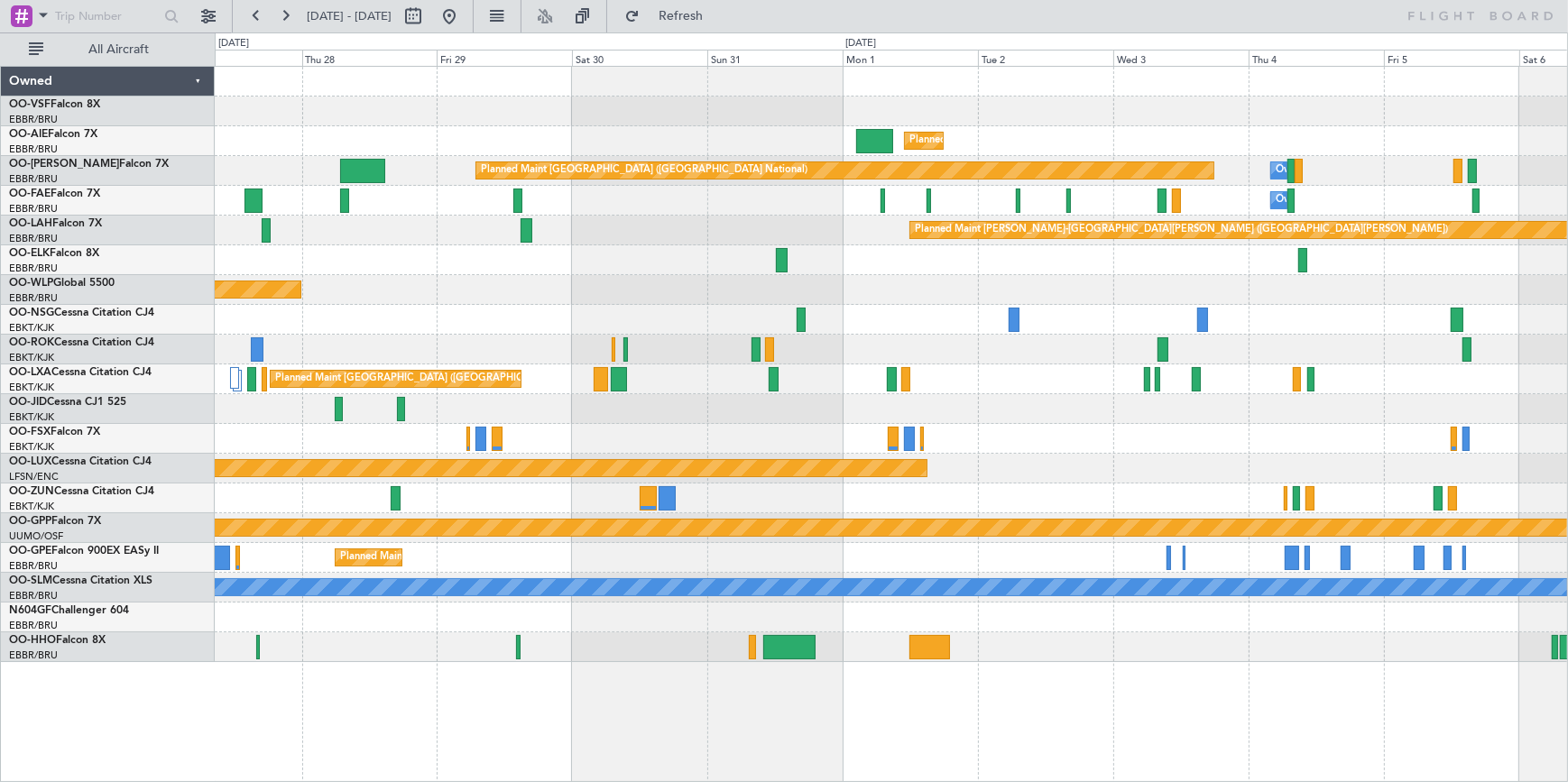
click at [707, 365] on div "Planned Maint [GEOGRAPHIC_DATA] ([GEOGRAPHIC_DATA]) Planned Maint [GEOGRAPHIC_D…" at bounding box center [890, 364] width 1352 height 595
